Goal: Find specific page/section: Locate a particular part of the current website

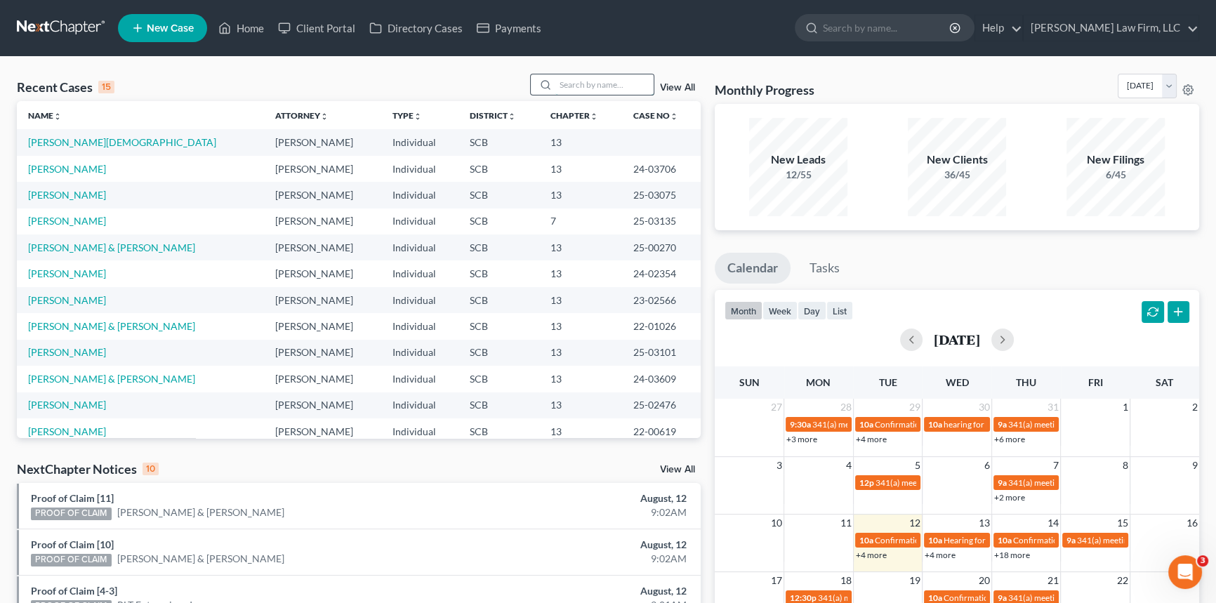
click at [563, 80] on input "search" at bounding box center [605, 84] width 98 height 20
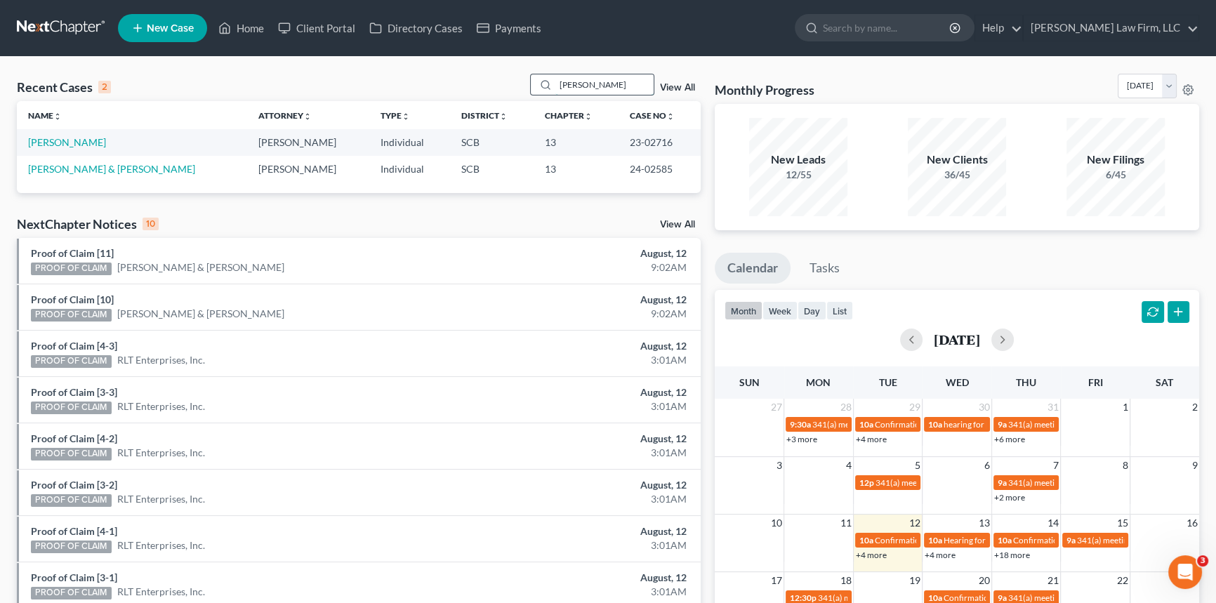
drag, startPoint x: 562, startPoint y: 83, endPoint x: 617, endPoint y: 78, distance: 55.7
click at [617, 78] on input "[PERSON_NAME]" at bounding box center [605, 84] width 98 height 20
type input "hggins"
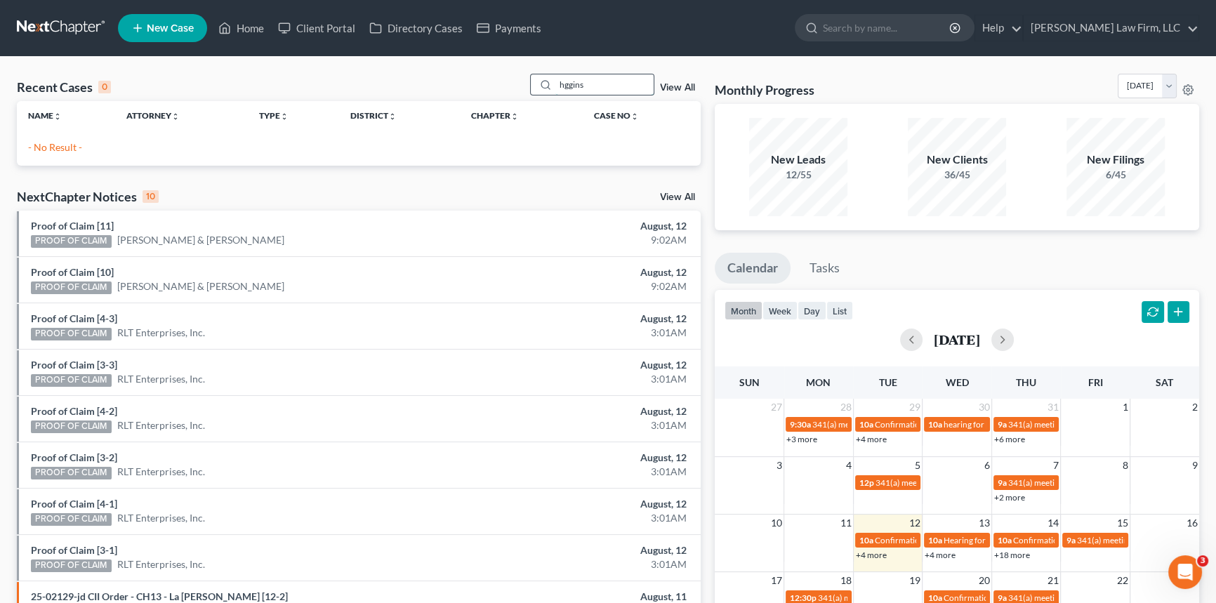
drag, startPoint x: 556, startPoint y: 86, endPoint x: 621, endPoint y: 74, distance: 65.7
click at [621, 74] on input "hggins" at bounding box center [605, 84] width 98 height 20
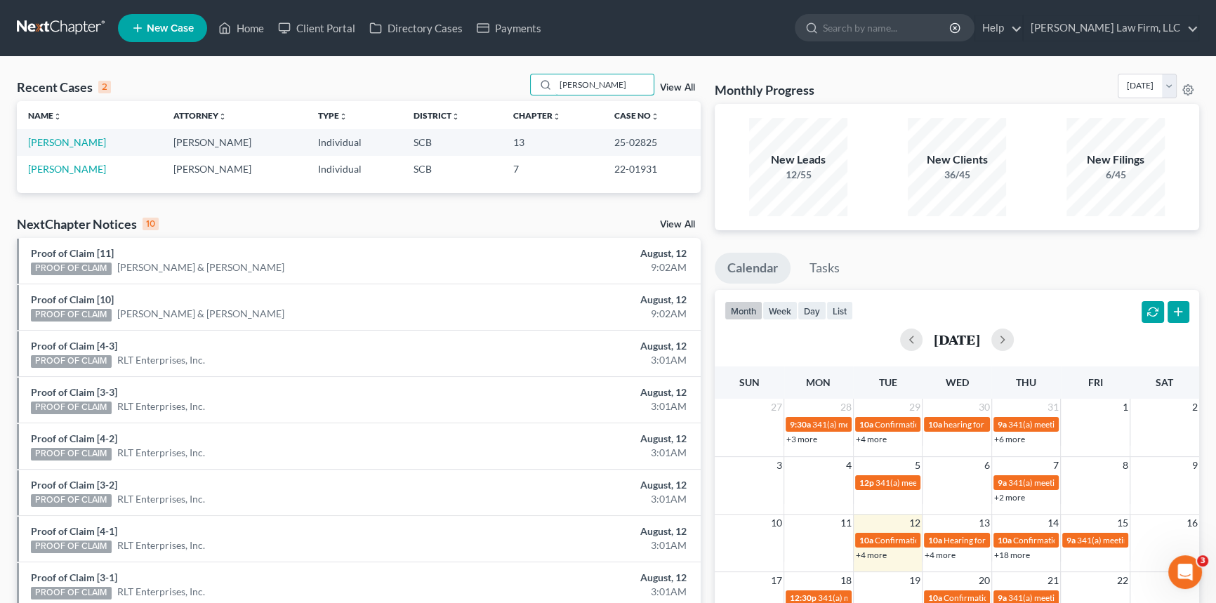
type input "[PERSON_NAME]"
drag, startPoint x: 555, startPoint y: 83, endPoint x: 642, endPoint y: 79, distance: 87.2
click at [642, 79] on input "[PERSON_NAME]" at bounding box center [605, 84] width 98 height 20
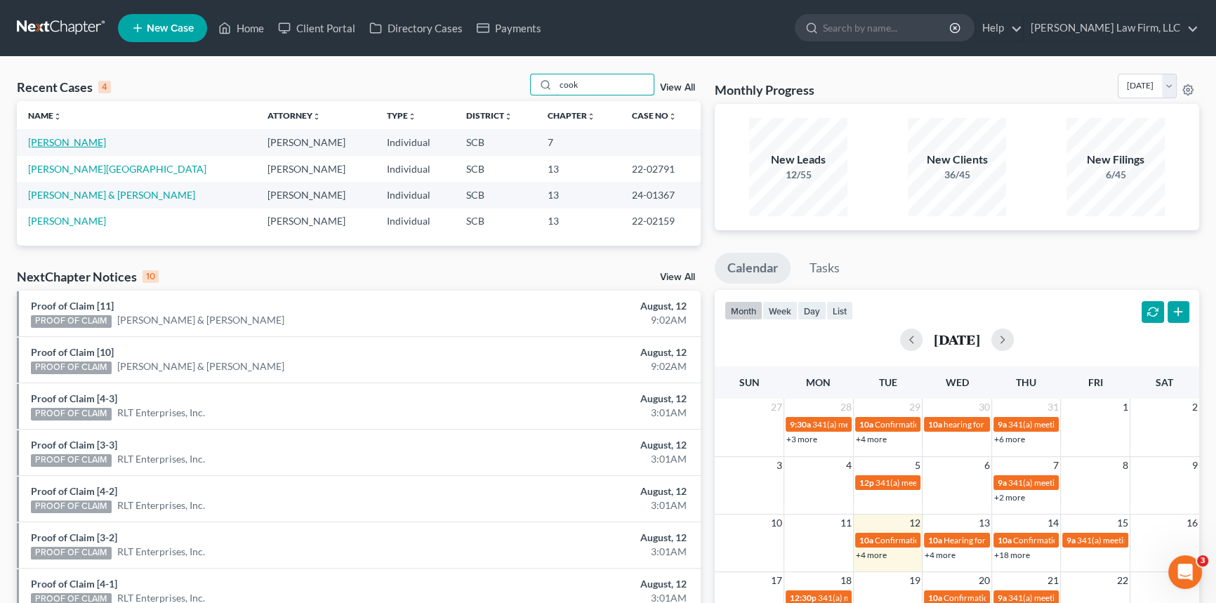
type input "cook"
click at [63, 140] on link "[PERSON_NAME]" at bounding box center [67, 142] width 78 height 12
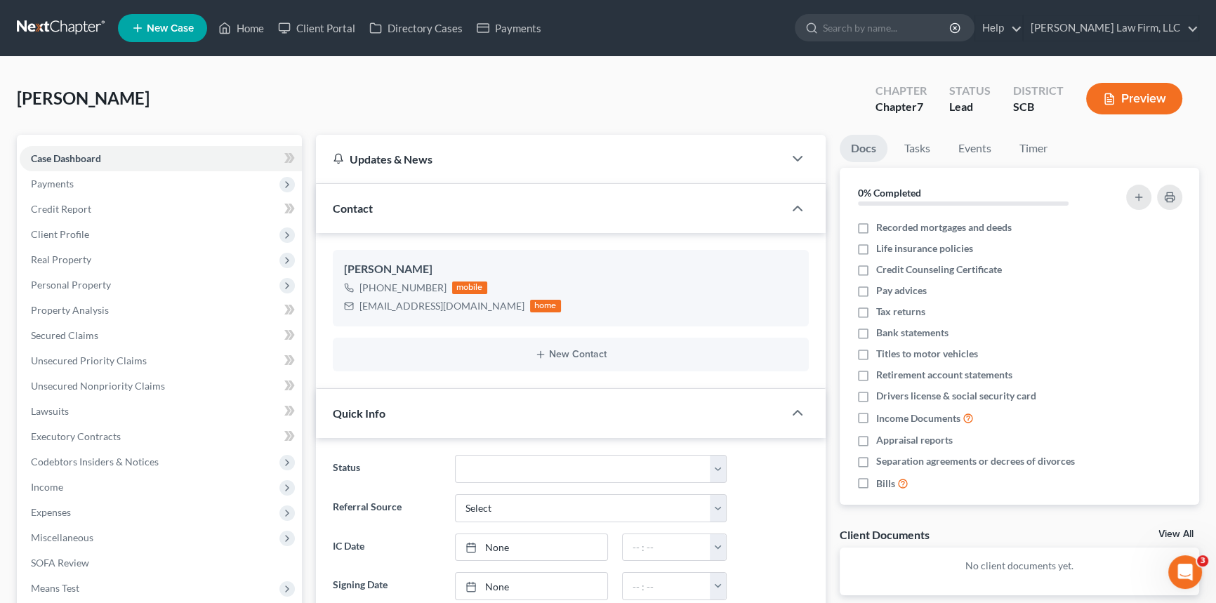
select select "2"
drag, startPoint x: 250, startPoint y: 21, endPoint x: 258, endPoint y: 28, distance: 11.0
click at [250, 21] on link "Home" at bounding box center [241, 27] width 60 height 25
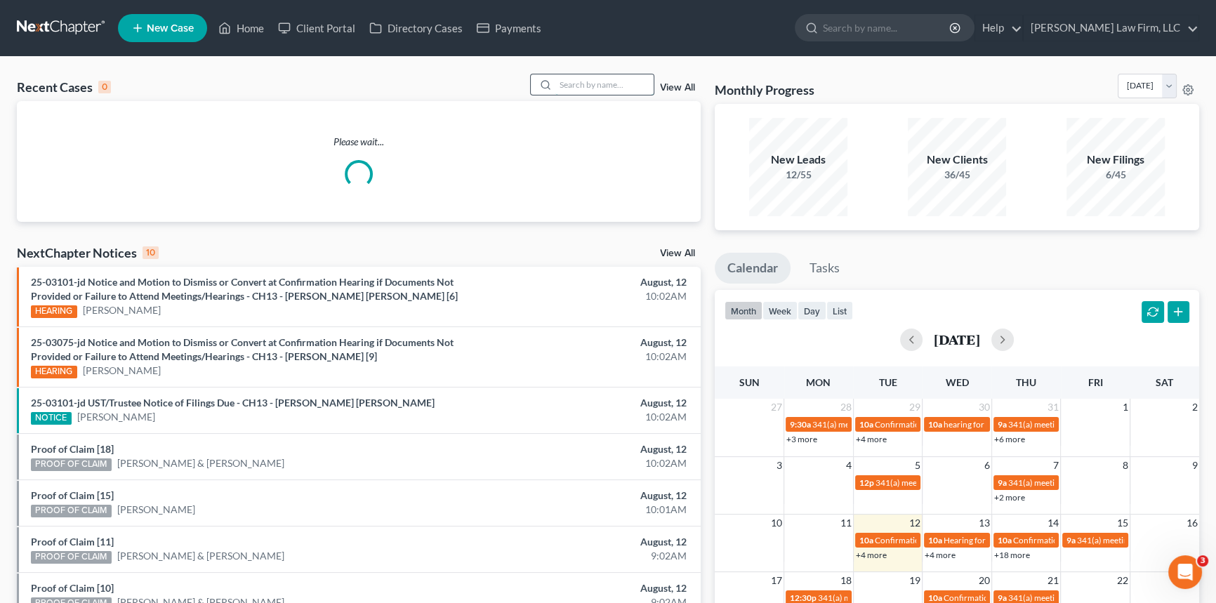
click at [559, 78] on input "search" at bounding box center [605, 84] width 98 height 20
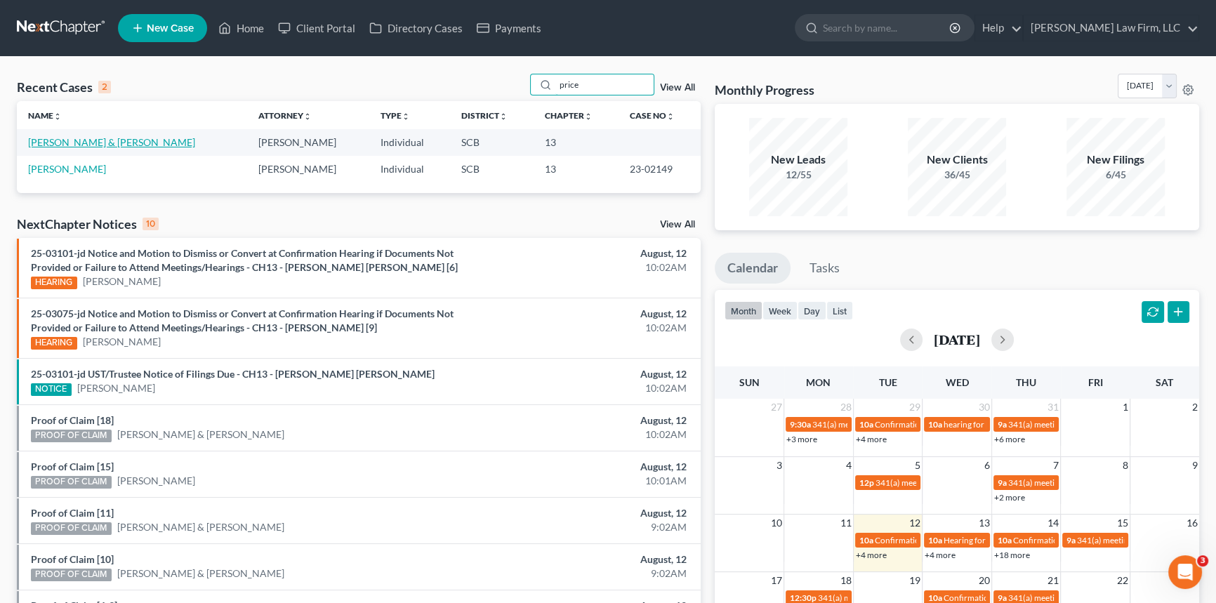
type input "price"
click at [73, 142] on link "[PERSON_NAME] & [PERSON_NAME]" at bounding box center [111, 142] width 167 height 12
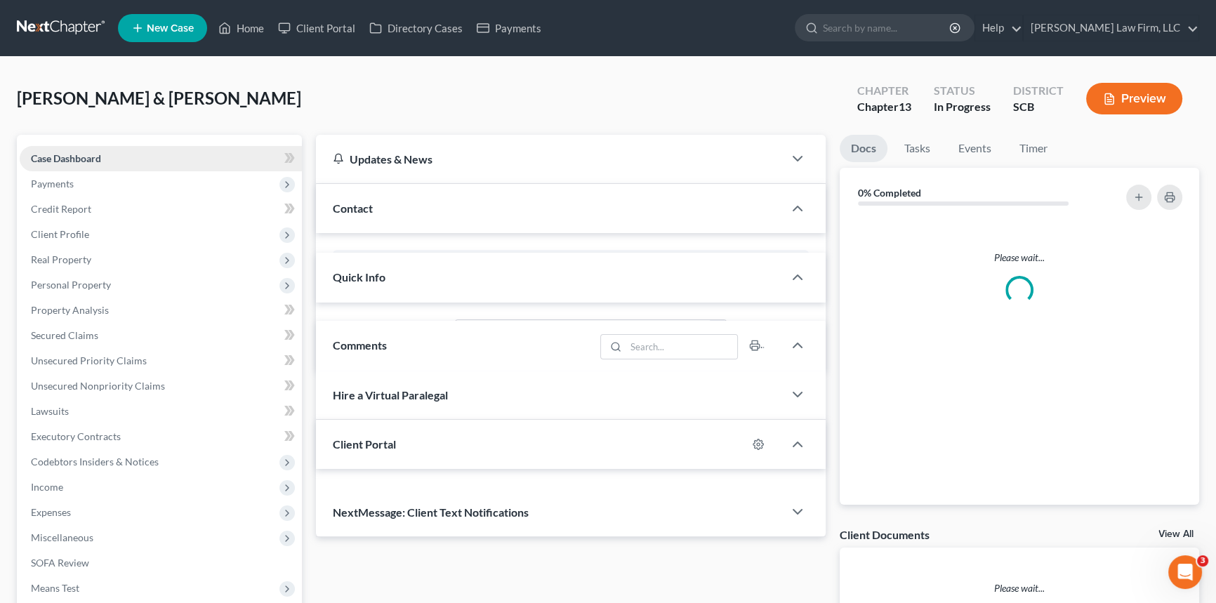
select select "0"
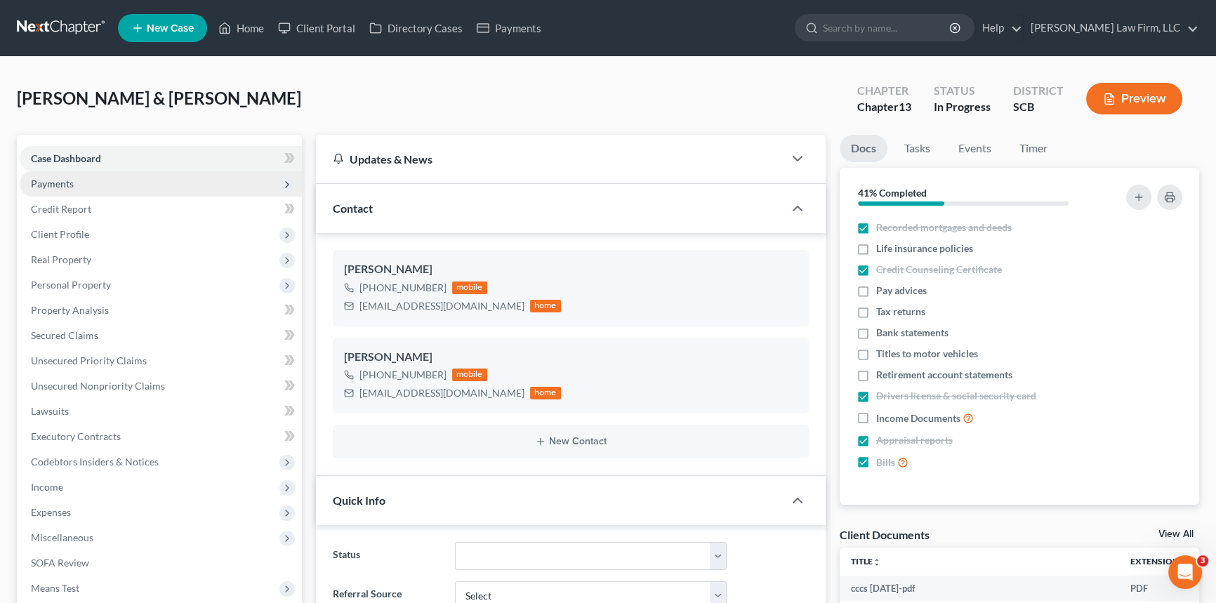
click at [59, 178] on span "Payments" at bounding box center [52, 184] width 43 height 12
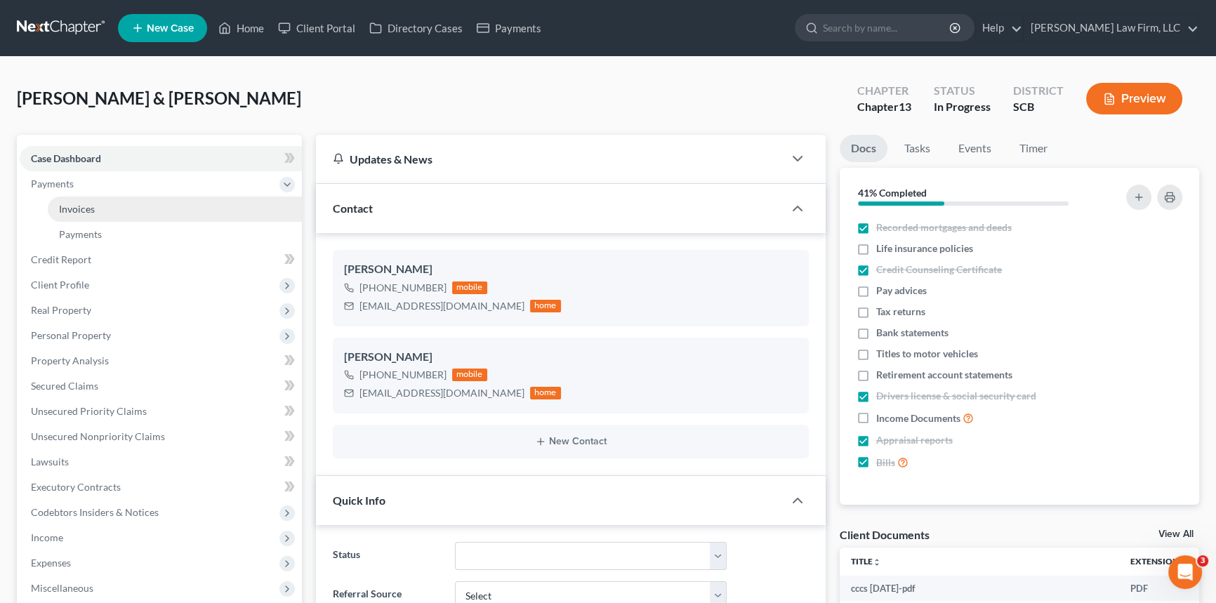
click at [66, 210] on span "Invoices" at bounding box center [77, 209] width 36 height 12
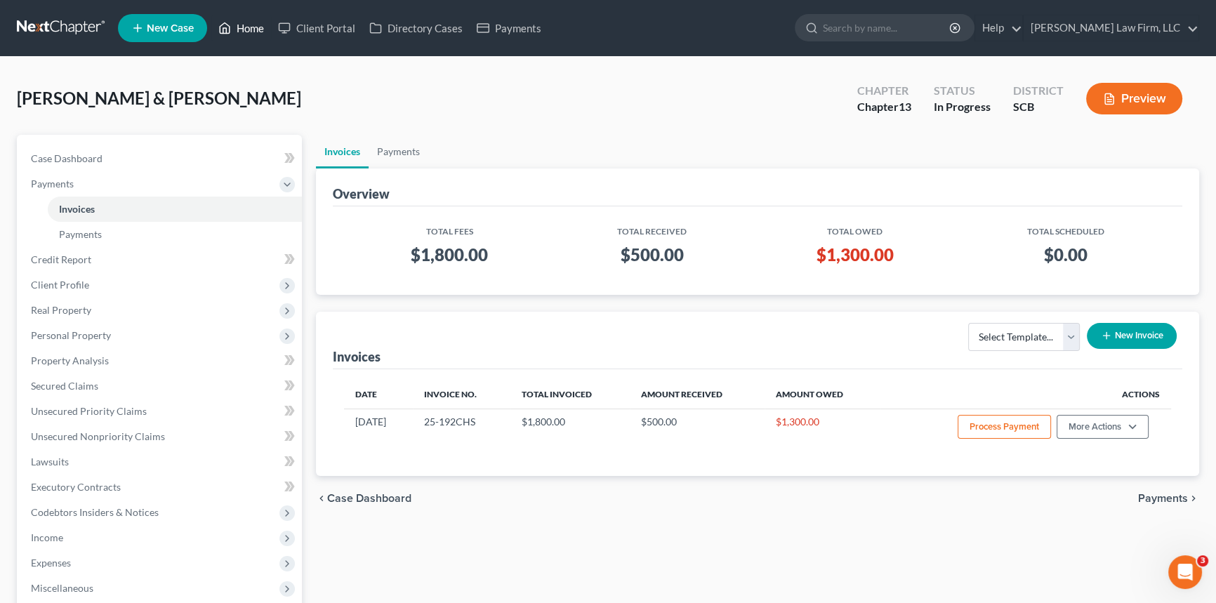
click at [247, 27] on link "Home" at bounding box center [241, 27] width 60 height 25
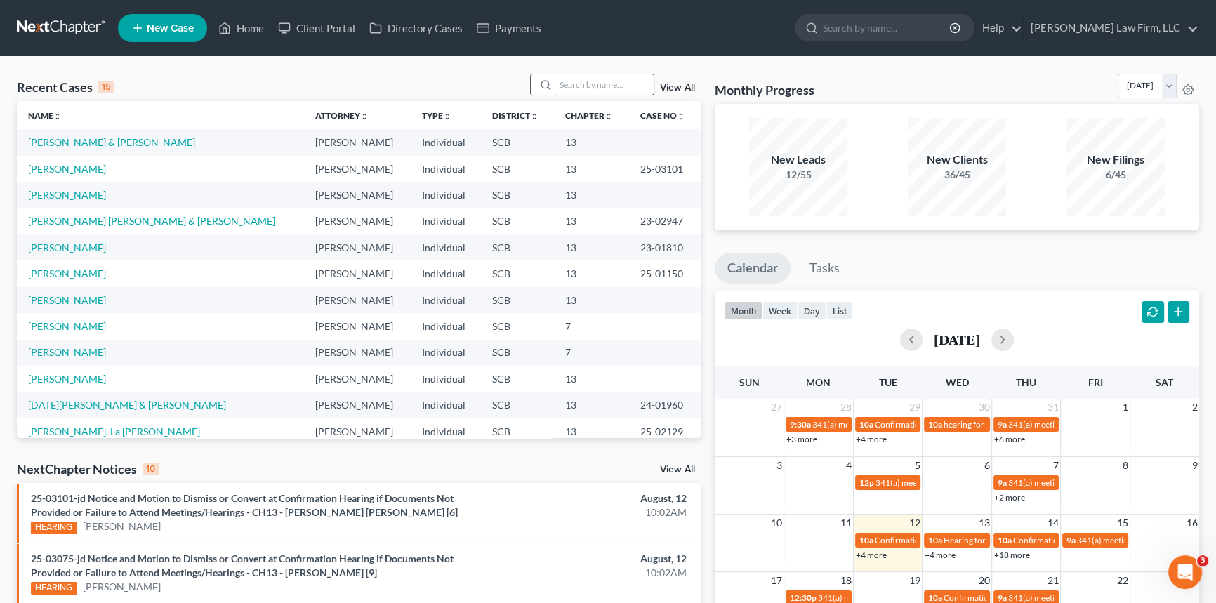
click at [561, 84] on input "search" at bounding box center [605, 84] width 98 height 20
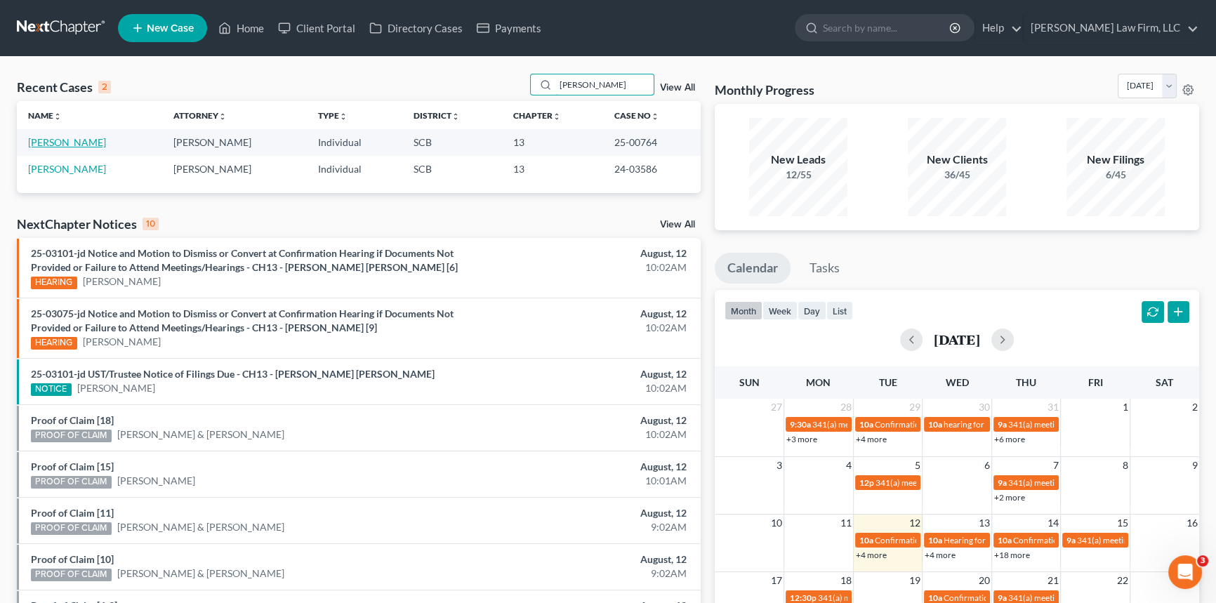
type input "[PERSON_NAME]"
click at [51, 143] on link "[PERSON_NAME]" at bounding box center [67, 142] width 78 height 12
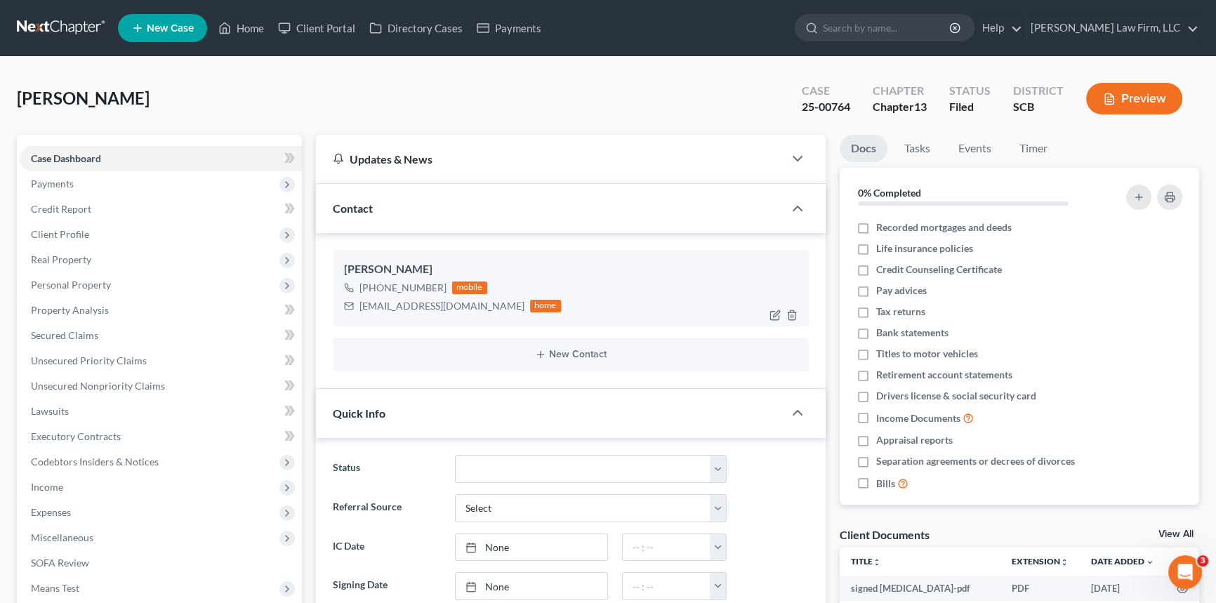
select select "0"
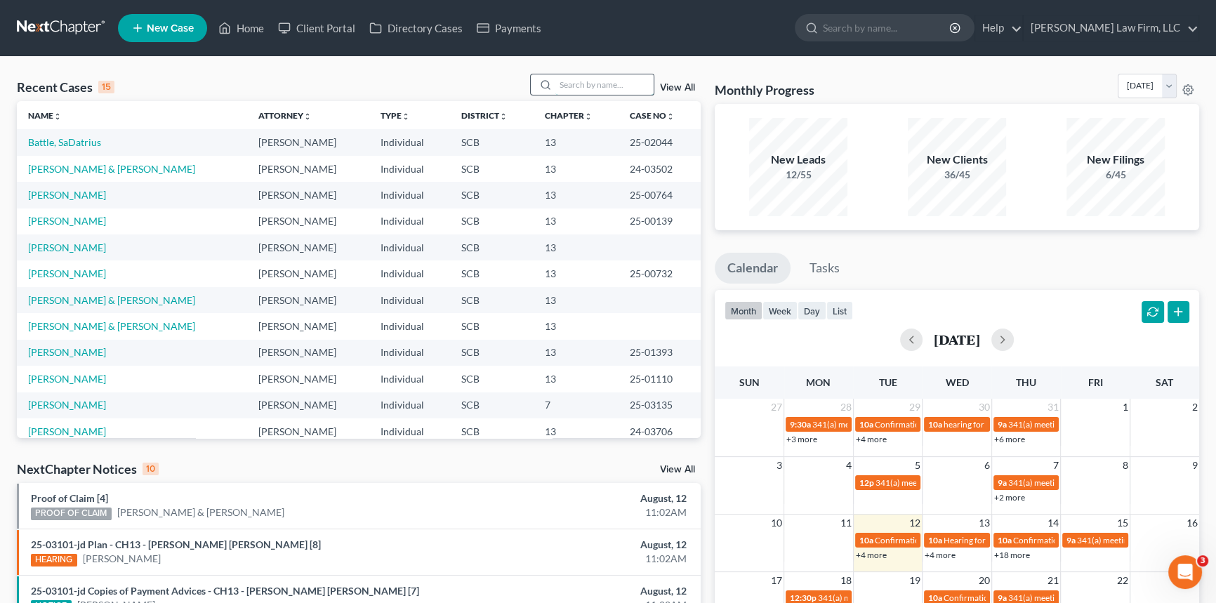
click at [556, 79] on input "search" at bounding box center [605, 84] width 98 height 20
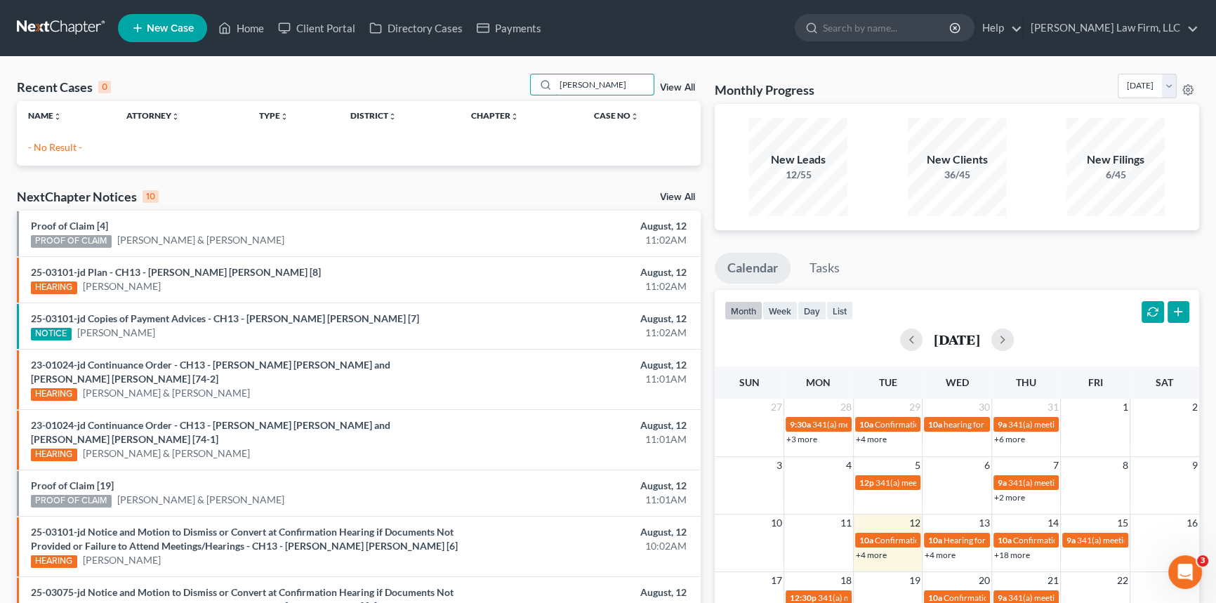
drag, startPoint x: 558, startPoint y: 84, endPoint x: 660, endPoint y: 82, distance: 102.6
click at [660, 82] on div "bogavich View All" at bounding box center [615, 85] width 171 height 22
type input "\"
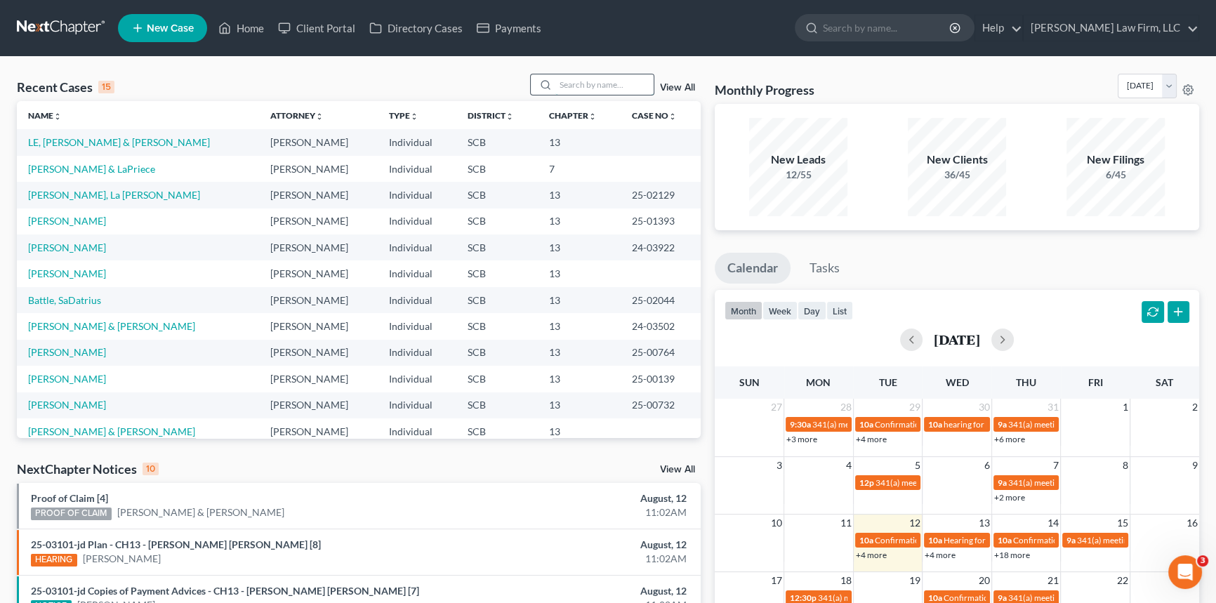
click at [562, 81] on input "search" at bounding box center [605, 84] width 98 height 20
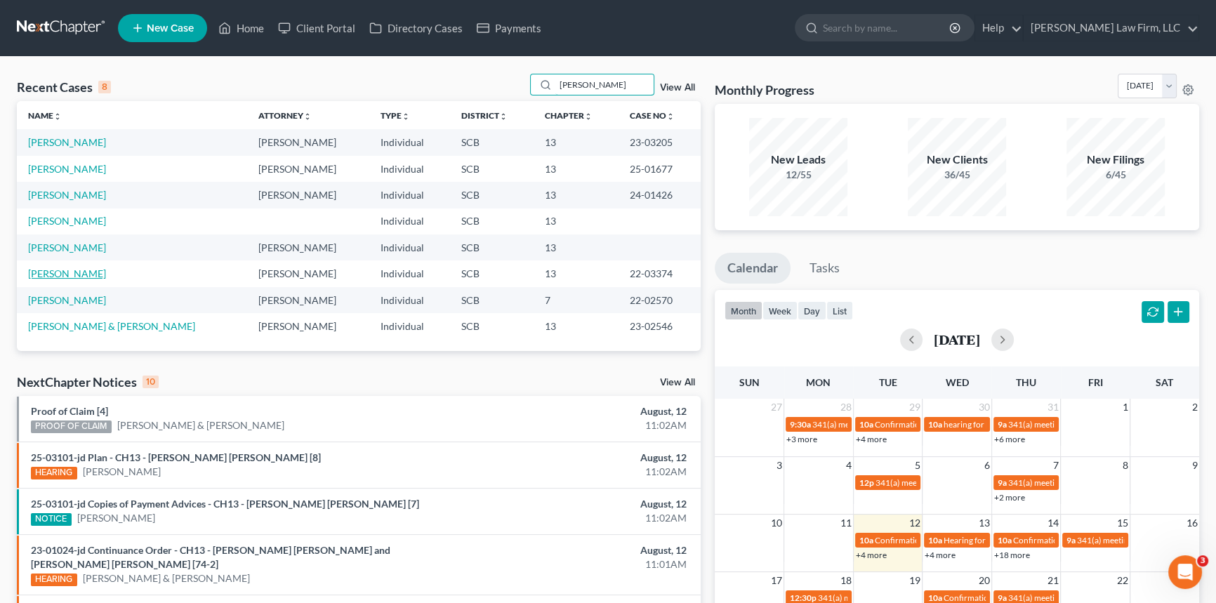
type input "hamilton"
click at [84, 273] on link "Hamilton, Rhonda" at bounding box center [67, 274] width 78 height 12
select select "0"
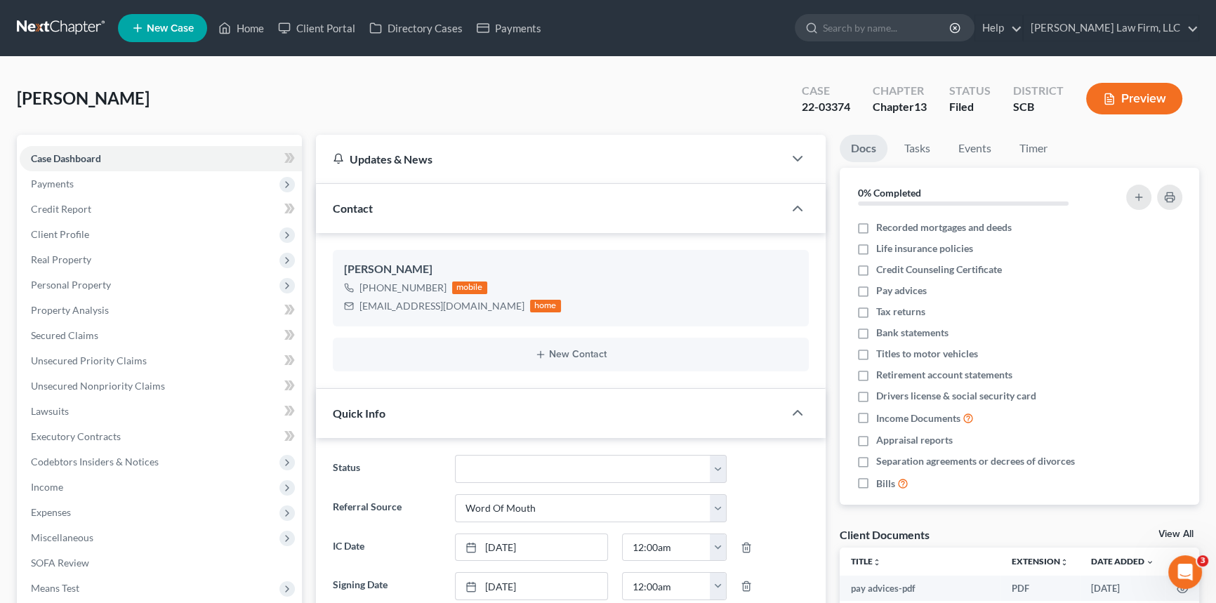
select select "0"
drag, startPoint x: 363, startPoint y: 303, endPoint x: 490, endPoint y: 308, distance: 126.5
click at [490, 308] on div "rhondahamilton49@gmail.com" at bounding box center [442, 306] width 165 height 14
copy div "rhondahamilton49@gmail.com"
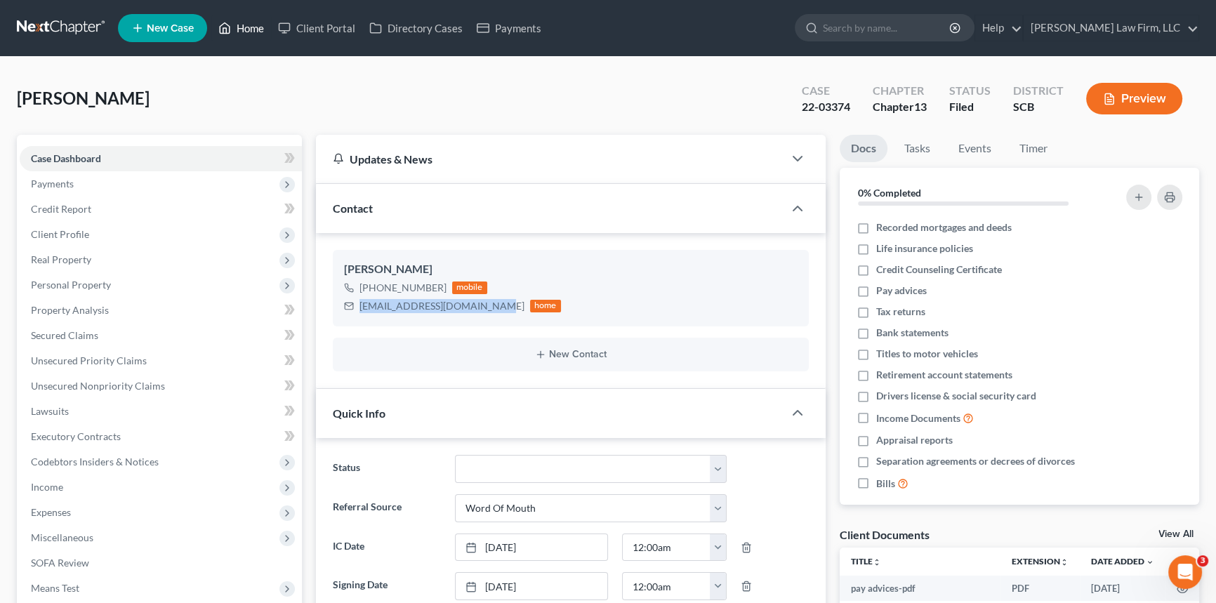
click at [249, 25] on link "Home" at bounding box center [241, 27] width 60 height 25
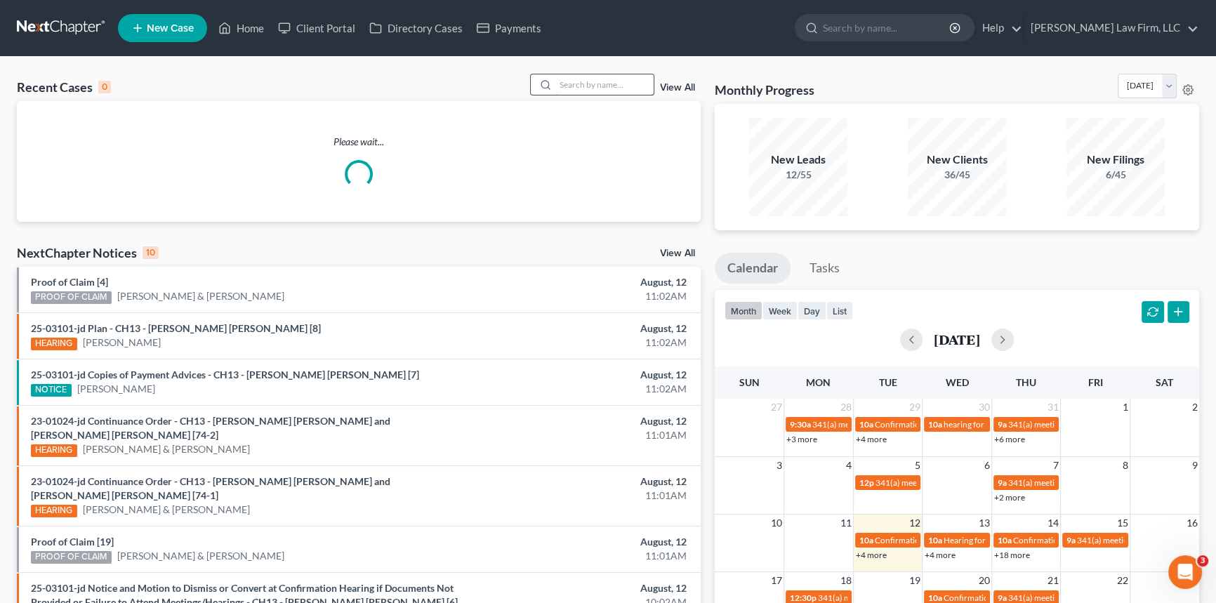
click at [565, 84] on input "search" at bounding box center [605, 84] width 98 height 20
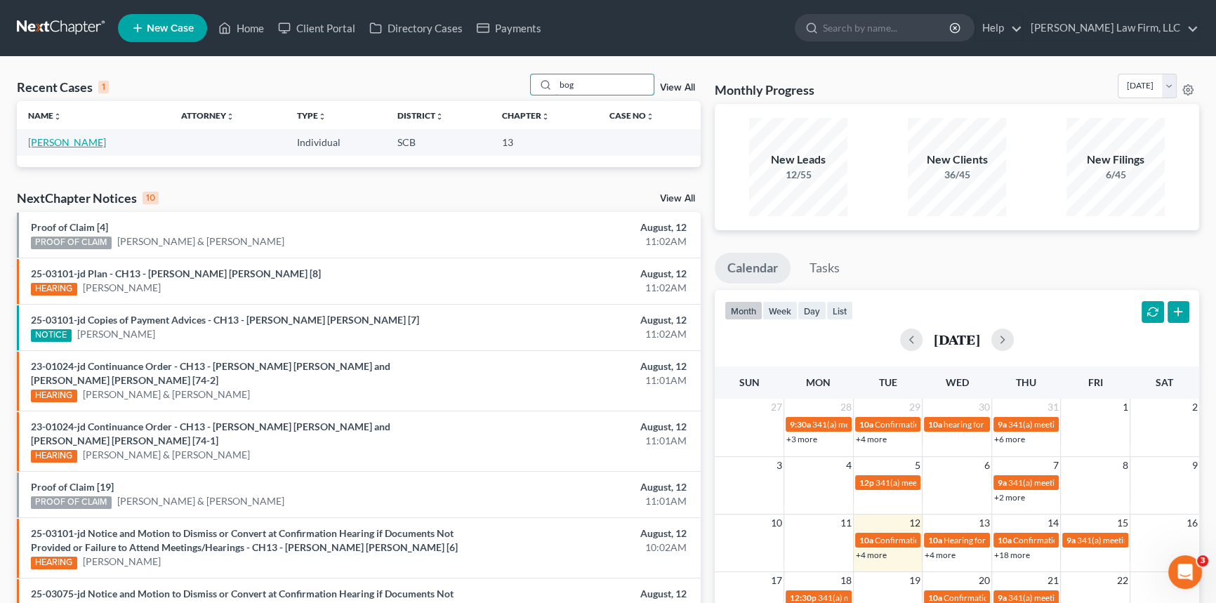
type input "bog"
click at [77, 140] on link "Bogovich, Christopher" at bounding box center [67, 142] width 78 height 12
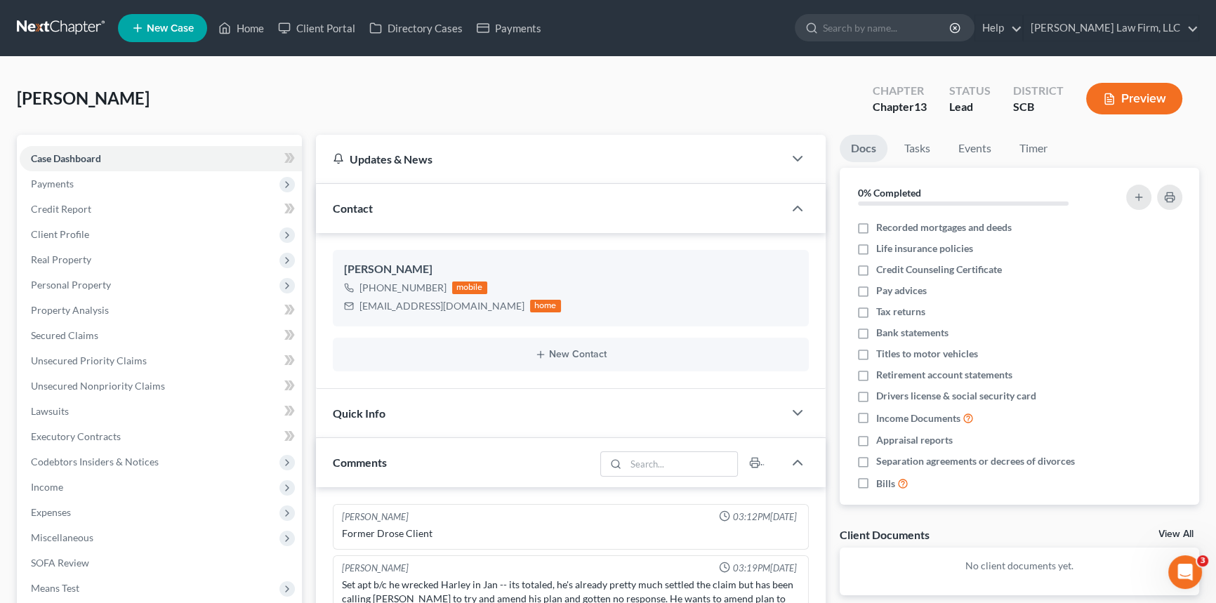
click at [75, 22] on link at bounding box center [62, 27] width 90 height 25
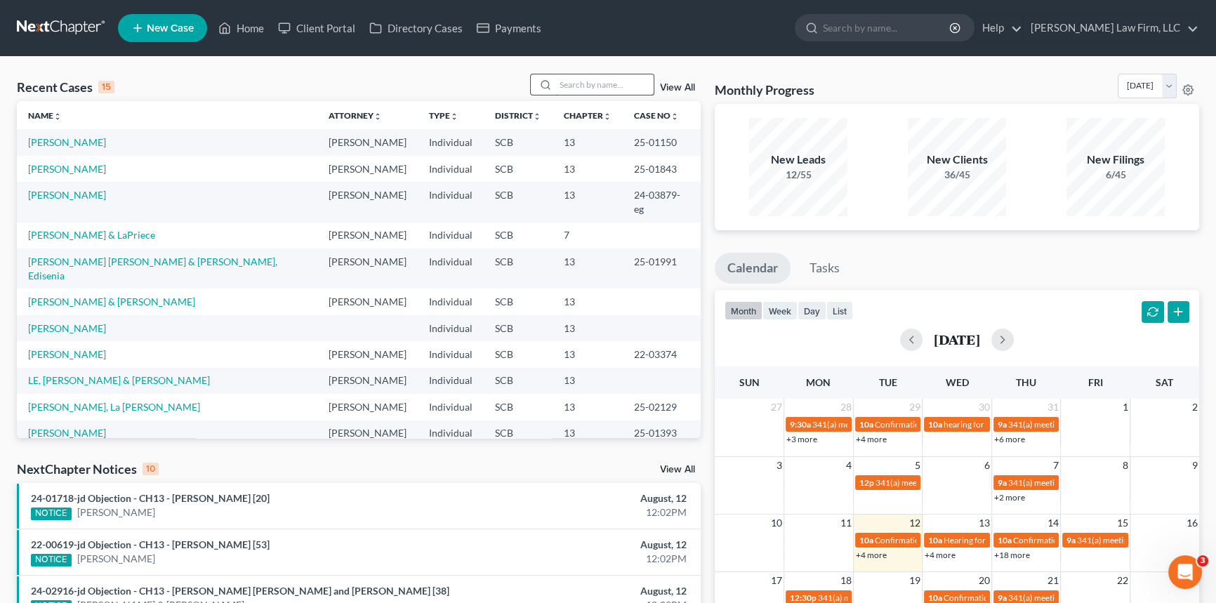
click at [638, 93] on input "search" at bounding box center [605, 84] width 98 height 20
type input "spencer"
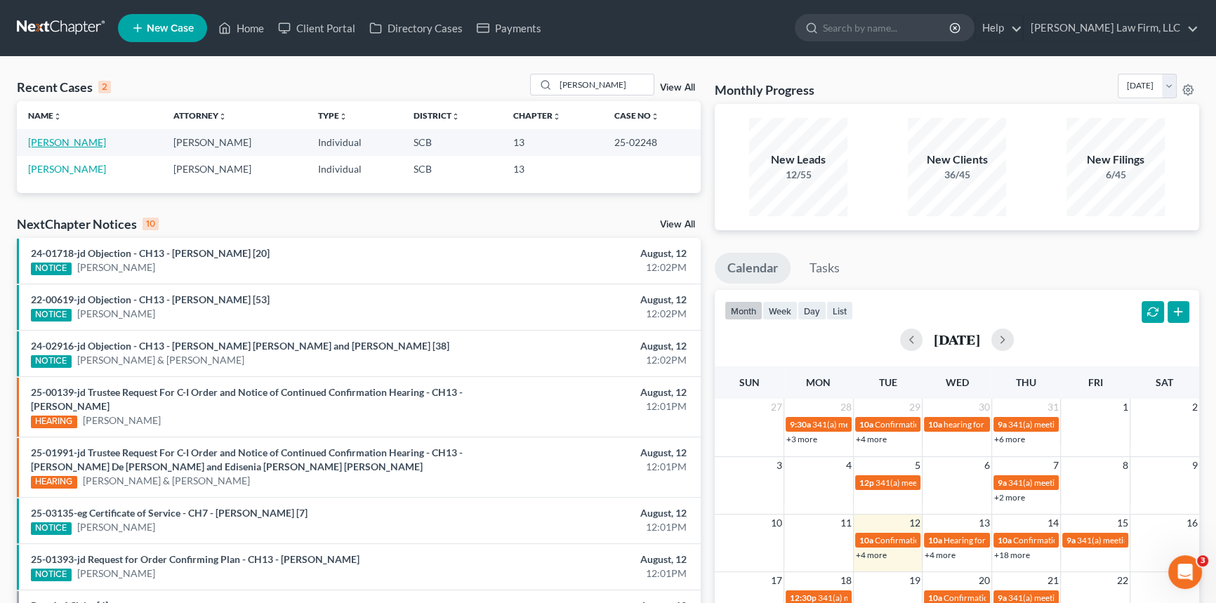
click at [65, 141] on link "Spencer, Cynthia" at bounding box center [67, 142] width 78 height 12
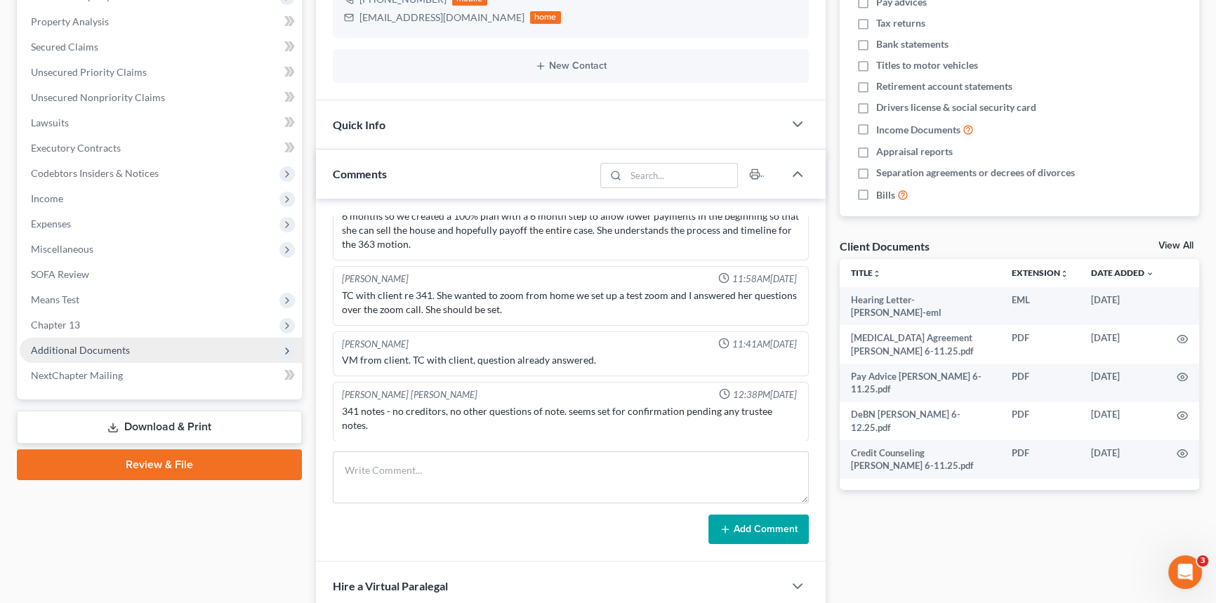
scroll to position [319, 0]
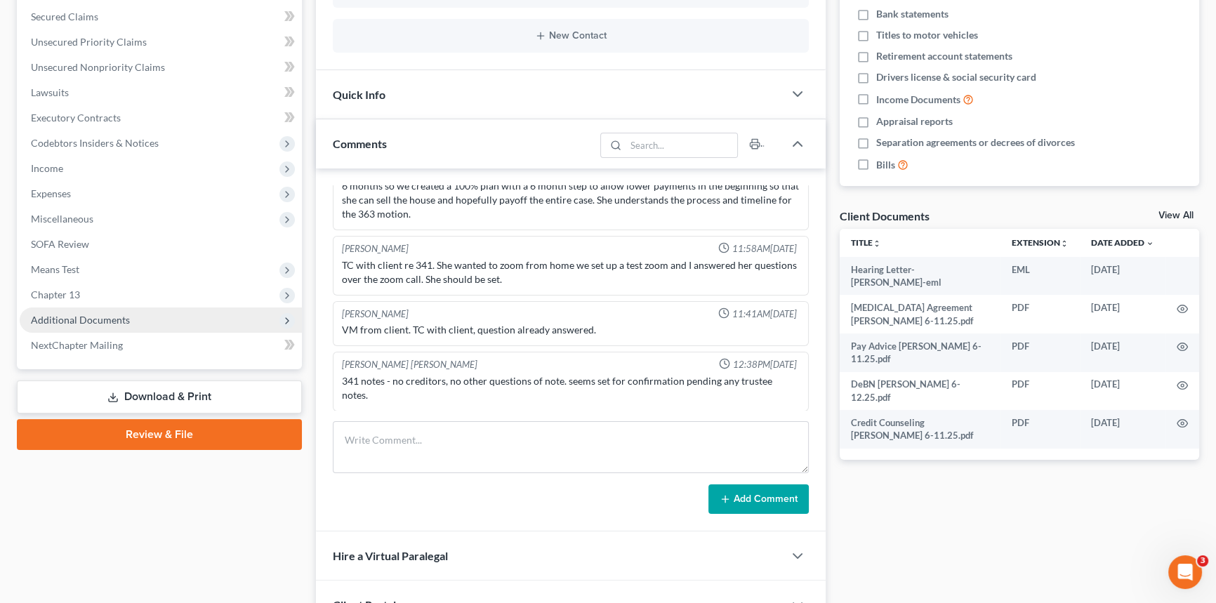
click at [86, 318] on span "Additional Documents" at bounding box center [80, 320] width 99 height 12
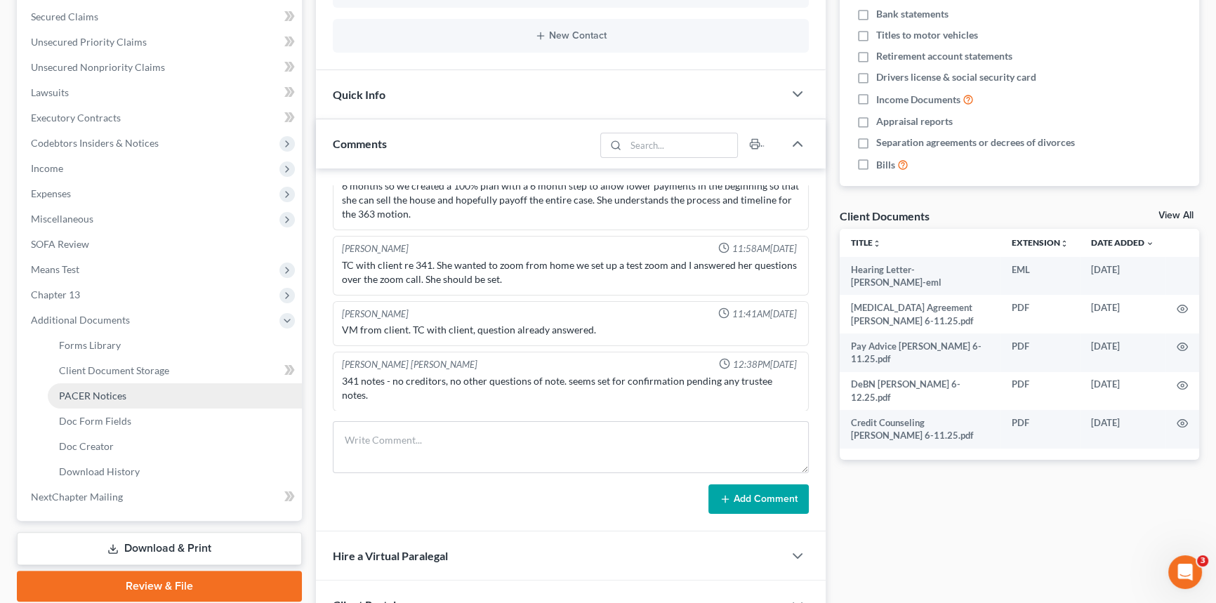
click at [107, 390] on span "PACER Notices" at bounding box center [92, 396] width 67 height 12
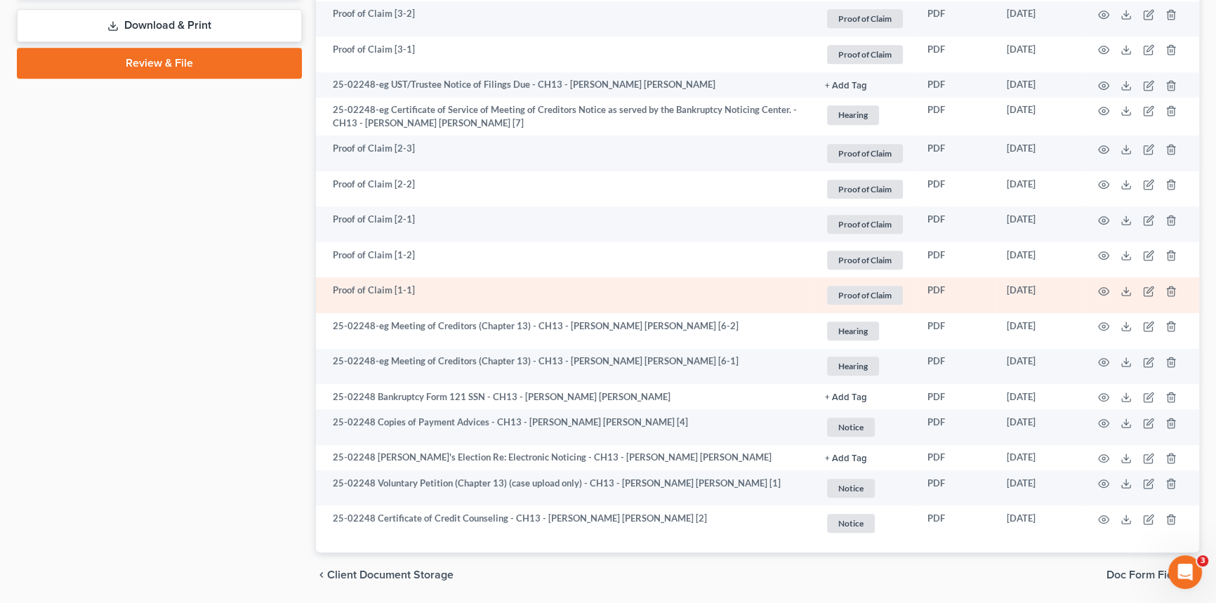
scroll to position [888, 0]
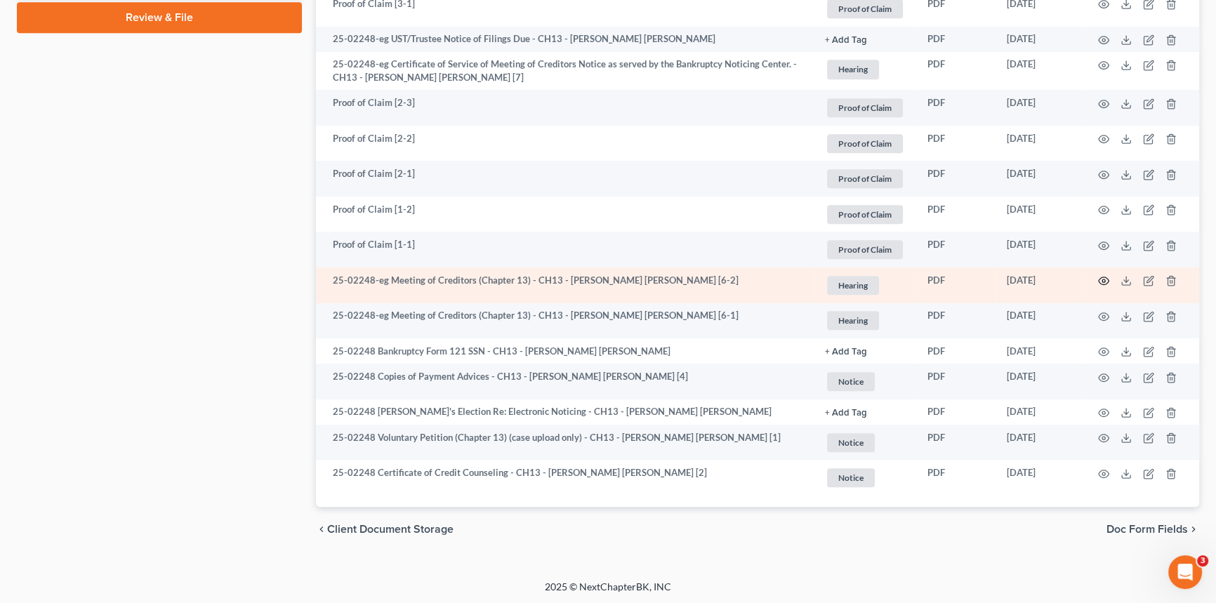
click at [1101, 279] on icon "button" at bounding box center [1103, 280] width 11 height 11
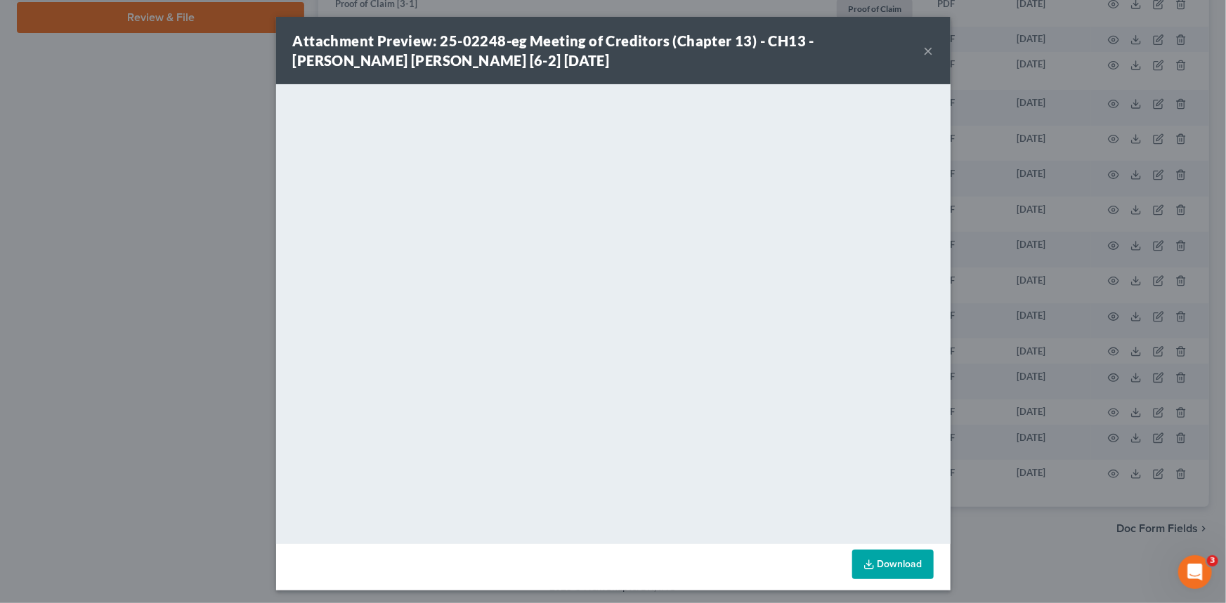
click at [924, 44] on button "×" at bounding box center [929, 50] width 10 height 17
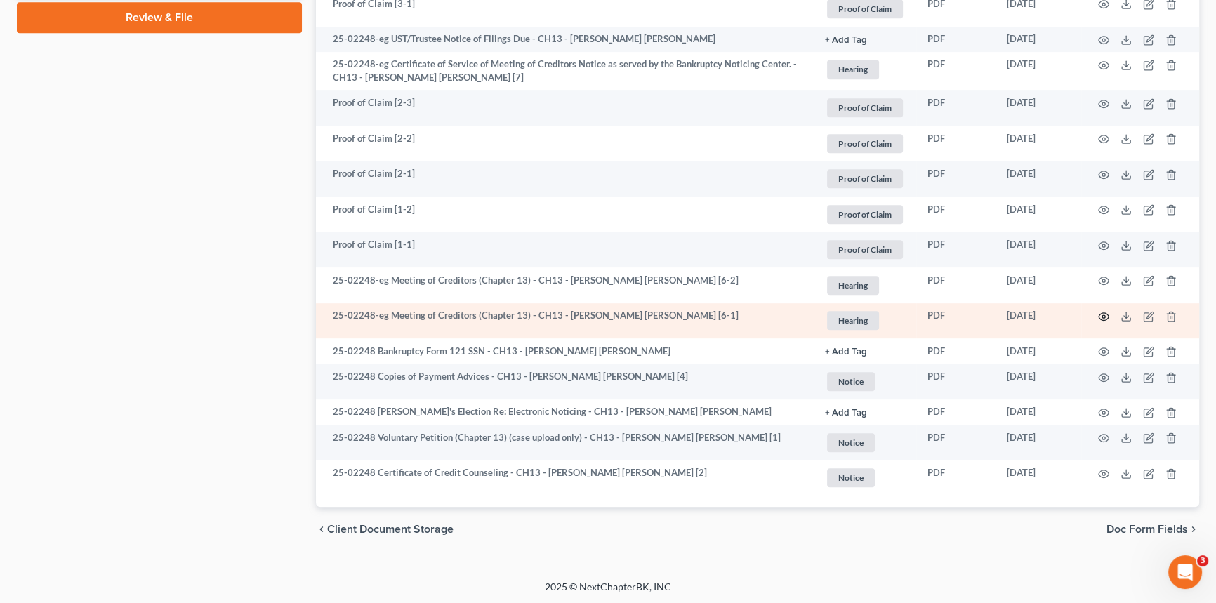
click at [1105, 311] on icon "button" at bounding box center [1103, 316] width 11 height 11
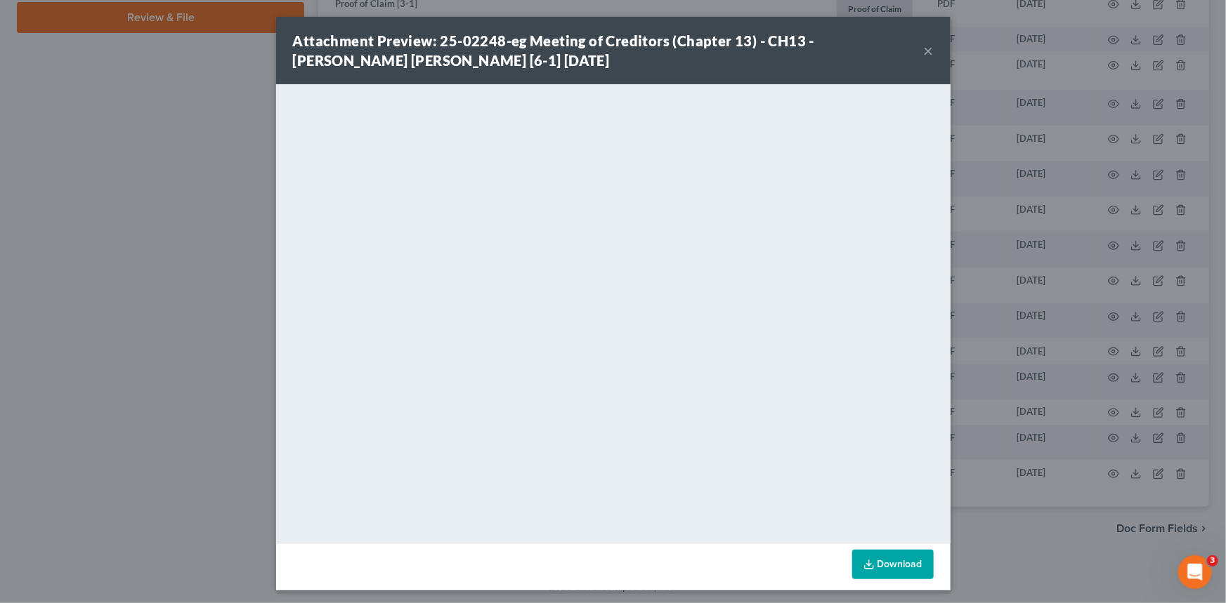
click at [924, 51] on button "×" at bounding box center [929, 50] width 10 height 17
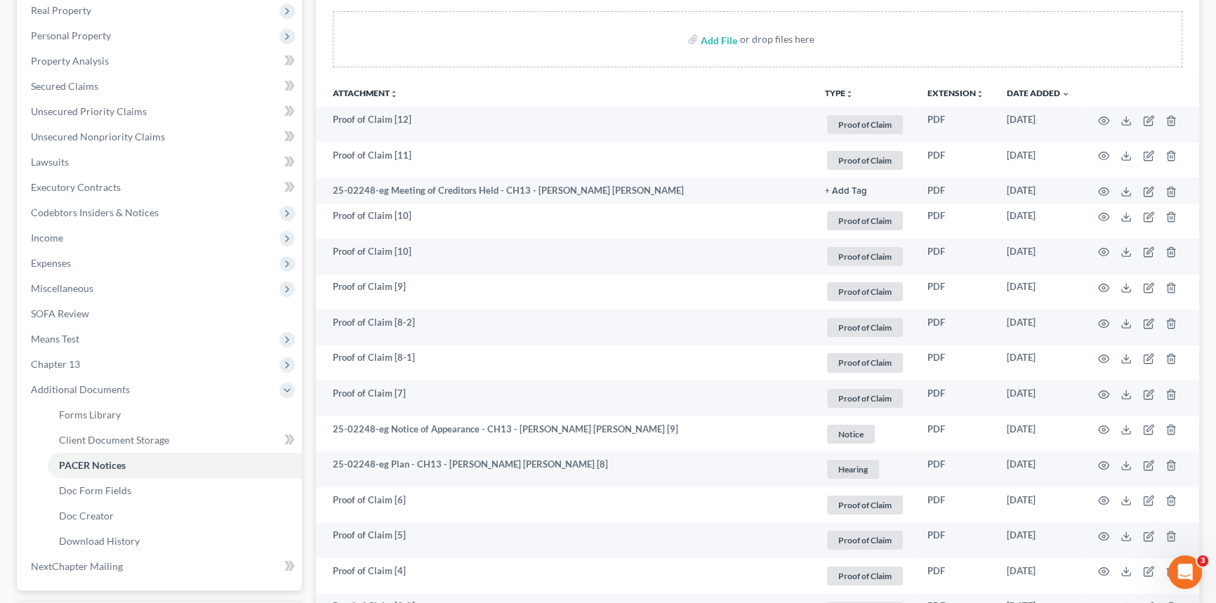
scroll to position [0, 0]
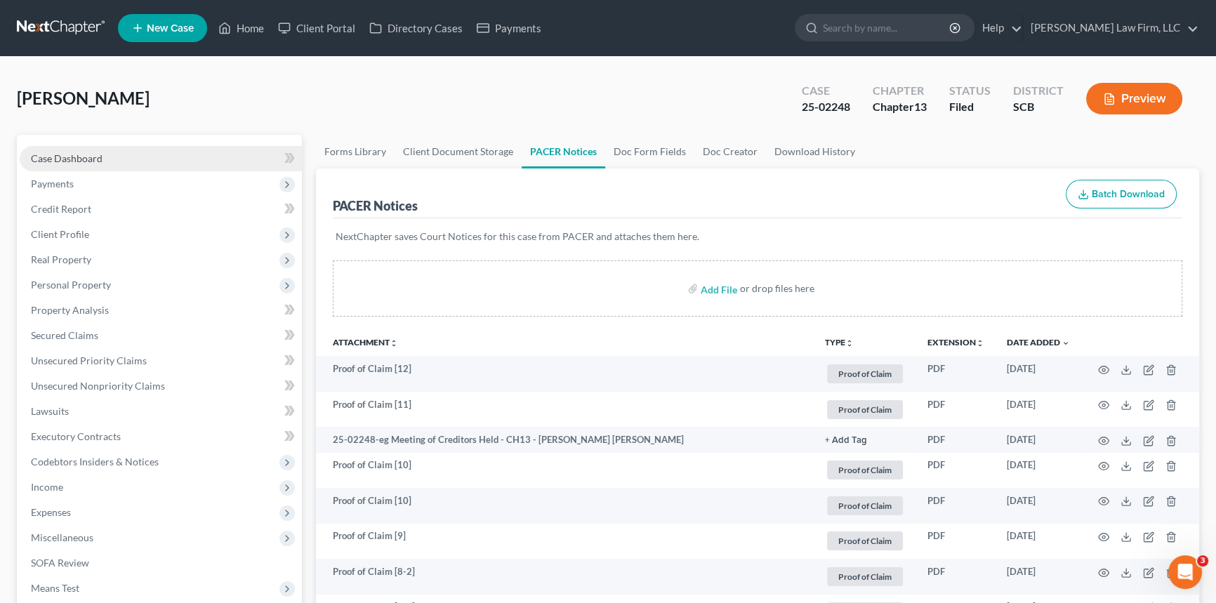
click at [95, 157] on span "Case Dashboard" at bounding box center [67, 158] width 72 height 12
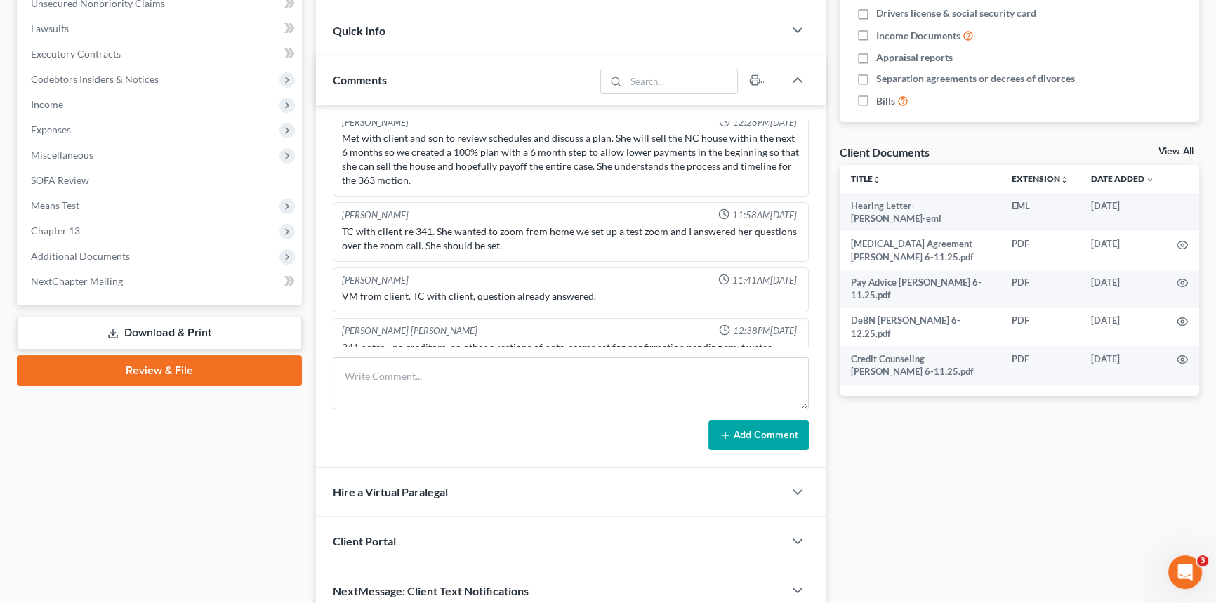
scroll to position [145, 0]
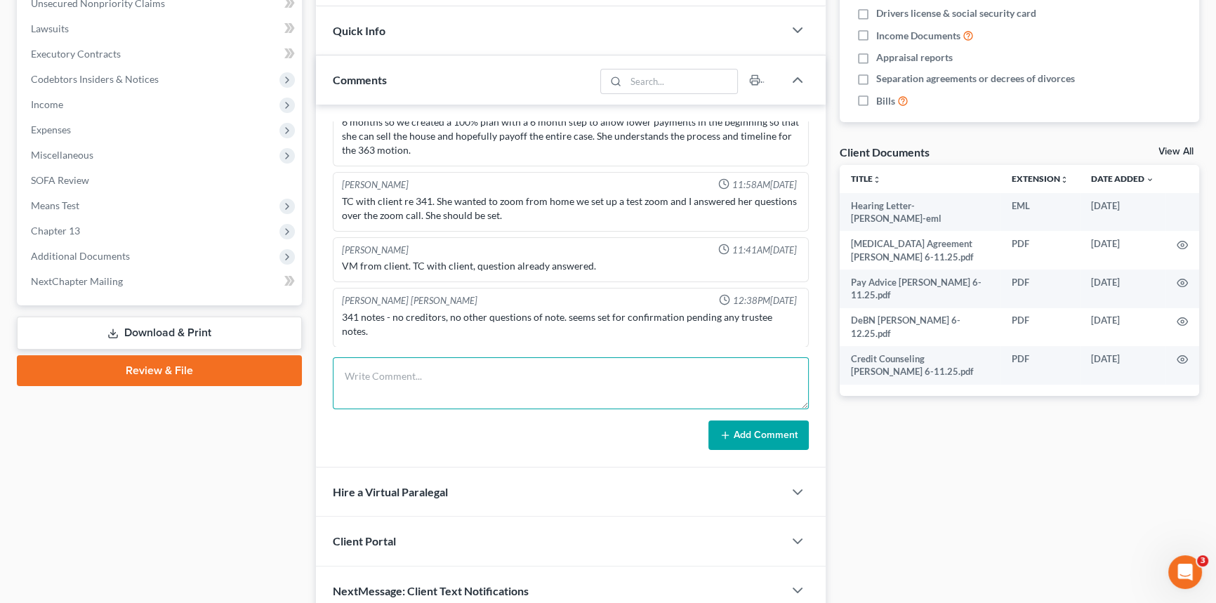
click at [519, 373] on textarea at bounding box center [571, 383] width 476 height 52
click at [519, 374] on textarea at bounding box center [571, 383] width 476 height 52
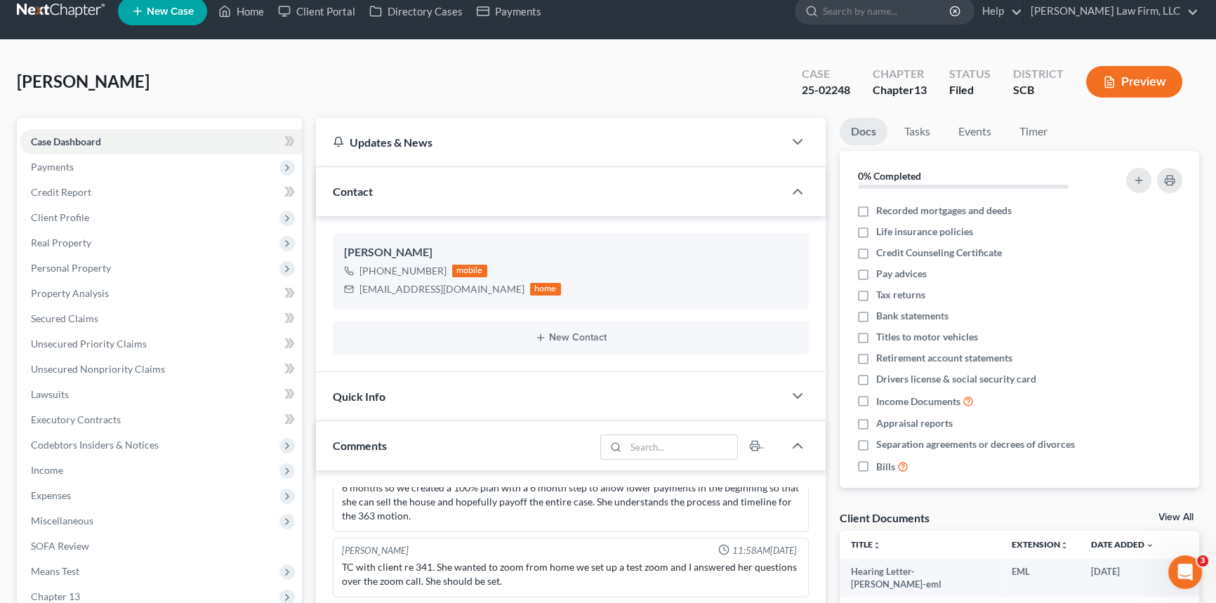
scroll to position [0, 0]
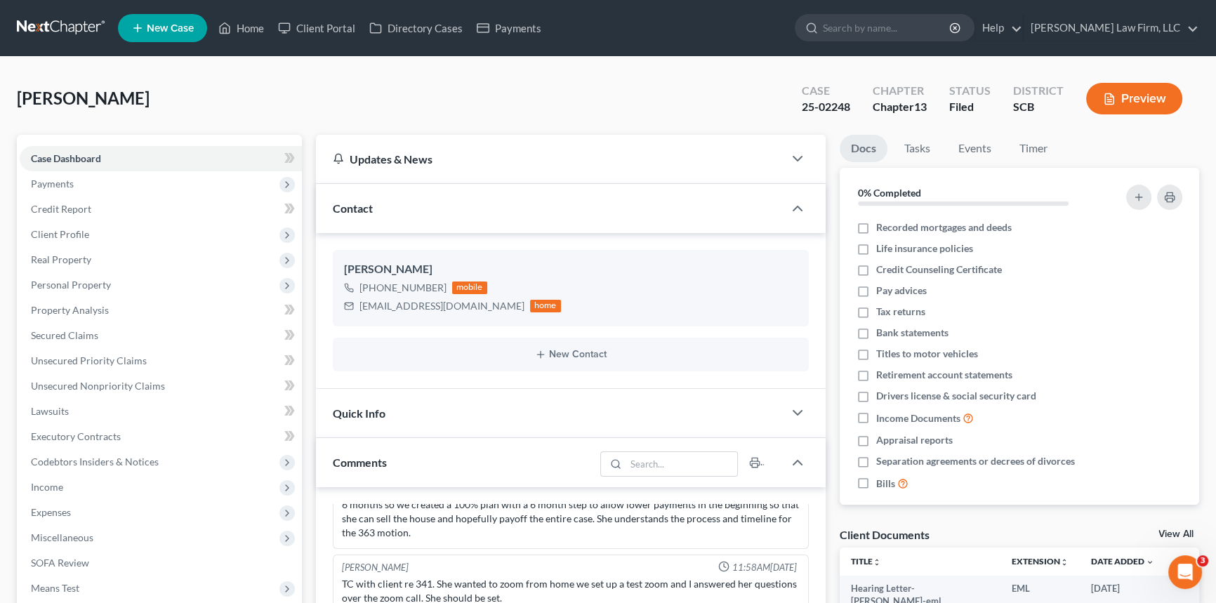
click at [77, 24] on link at bounding box center [62, 27] width 90 height 25
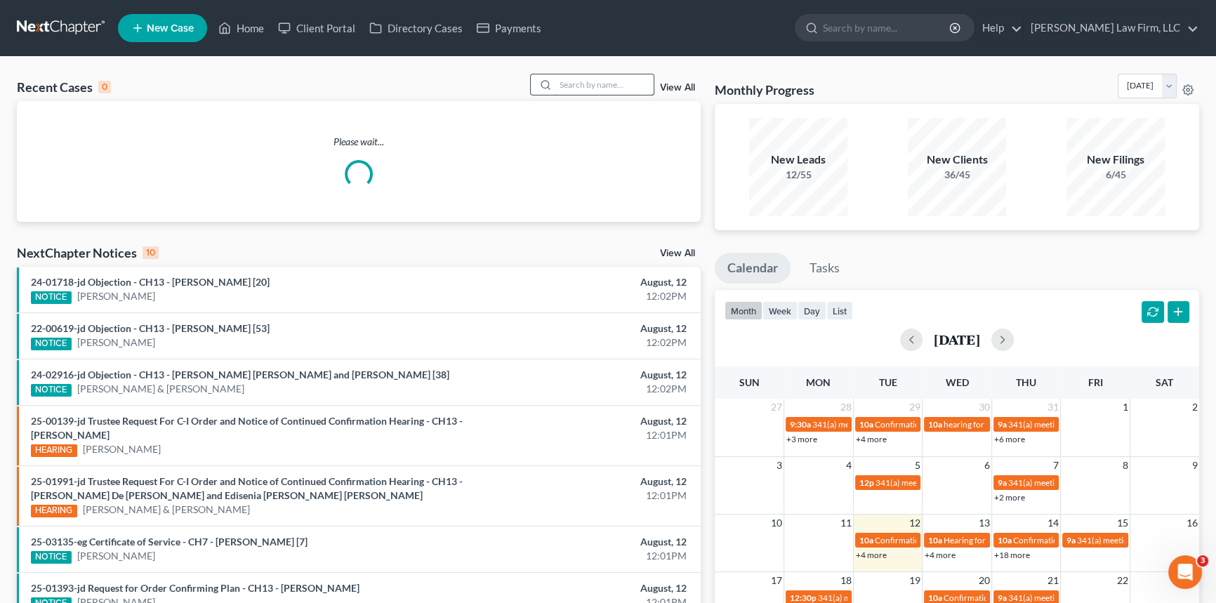
click at [631, 91] on input "search" at bounding box center [605, 84] width 98 height 20
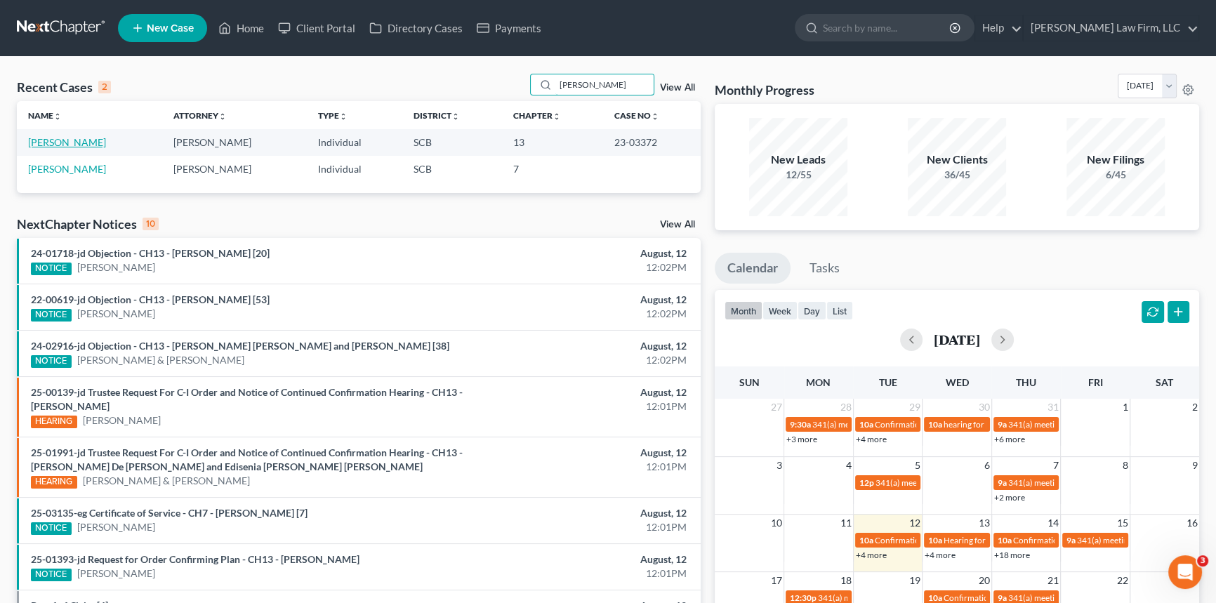
type input "pratt"
click at [66, 145] on link "[PERSON_NAME]" at bounding box center [67, 142] width 78 height 12
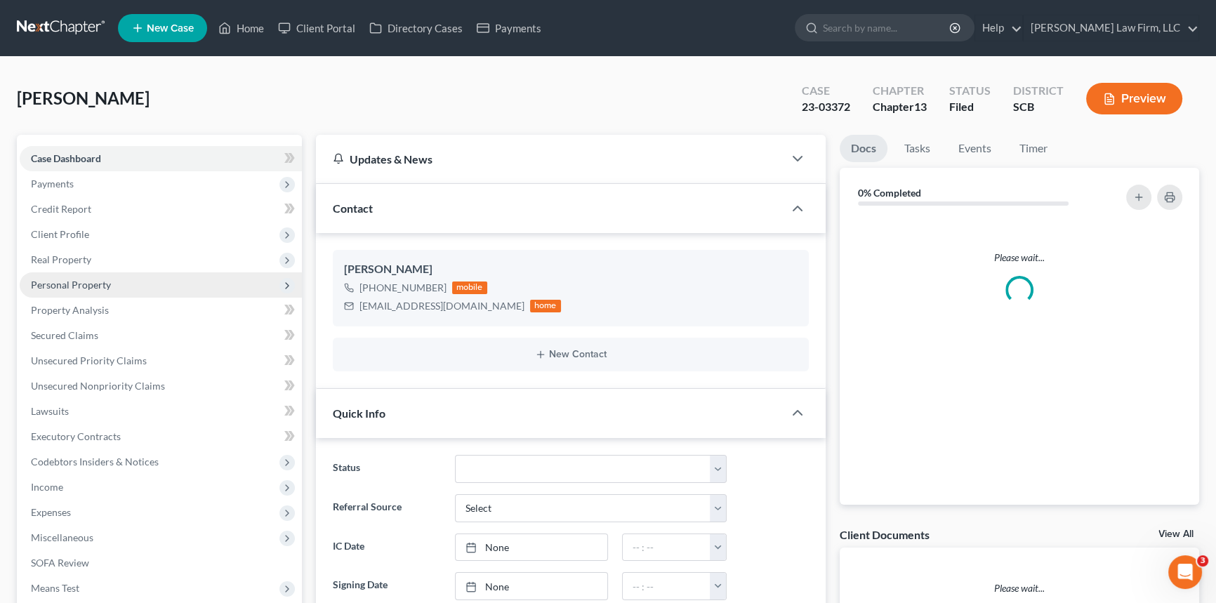
select select "0"
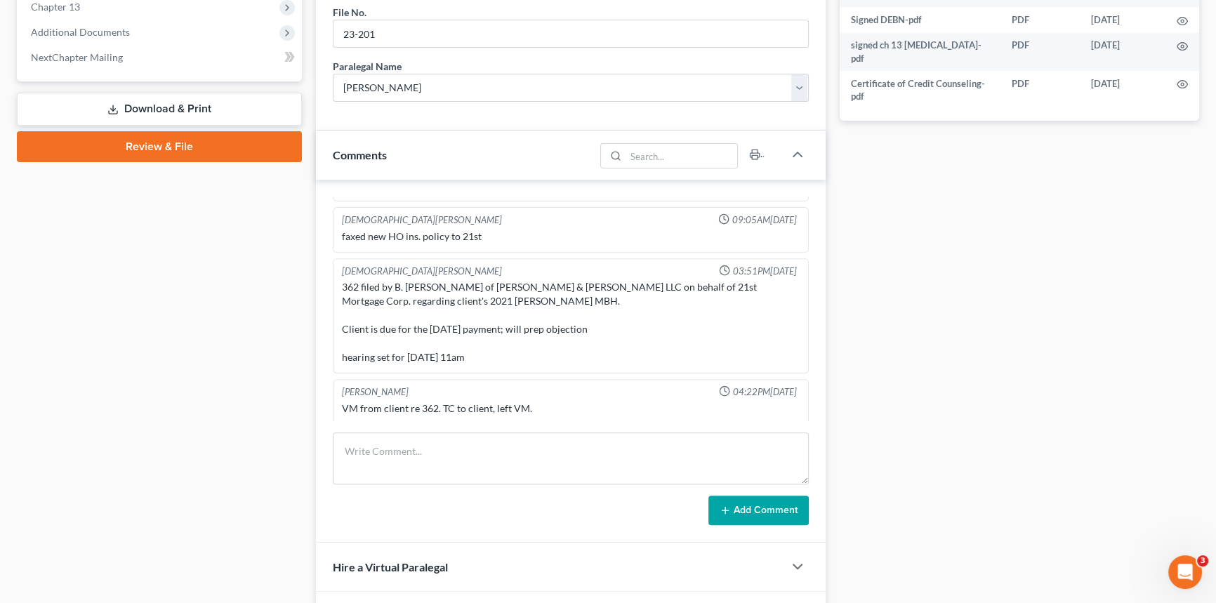
scroll to position [702, 0]
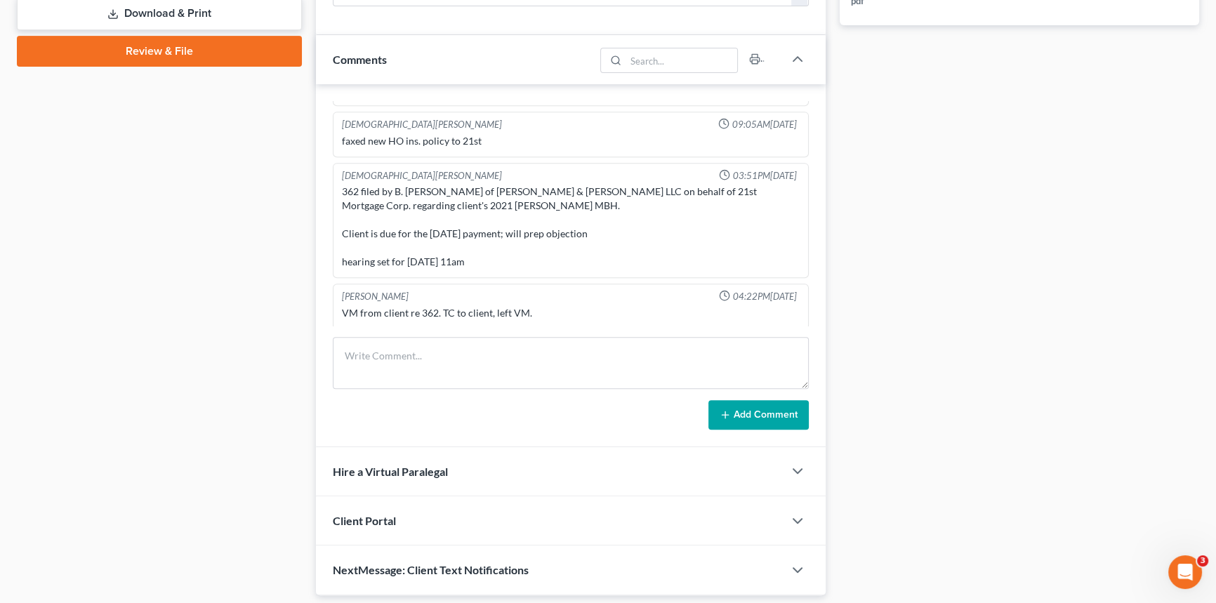
click at [506, 311] on div "VM from client re 362. TC to client, left VM." at bounding box center [571, 313] width 458 height 14
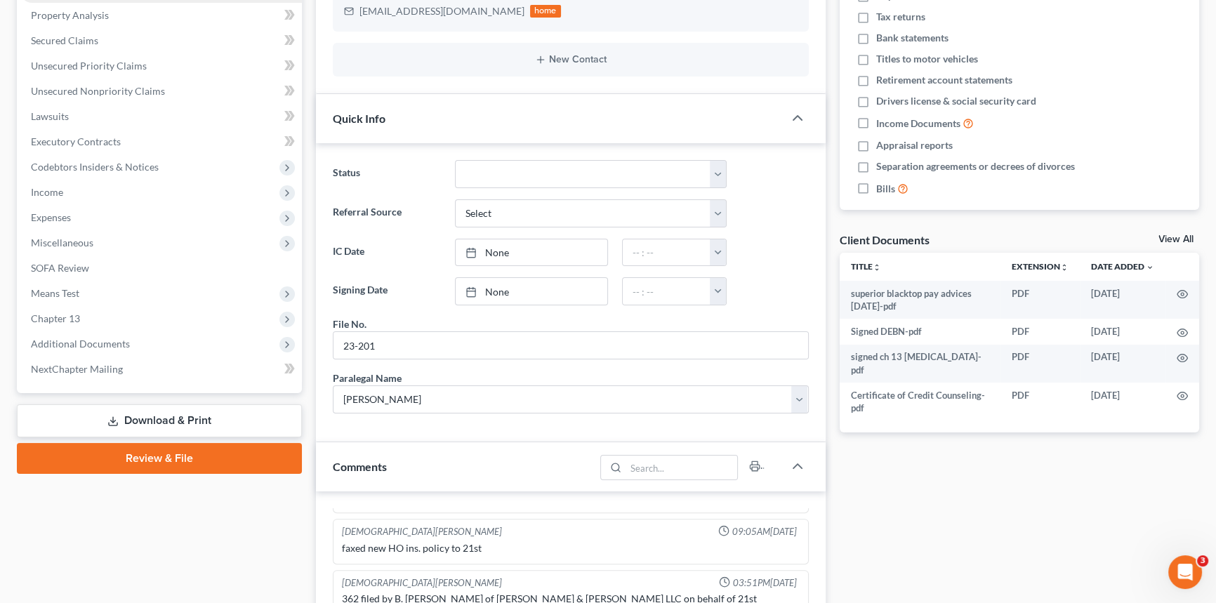
scroll to position [63, 0]
